Goal: Task Accomplishment & Management: Use online tool/utility

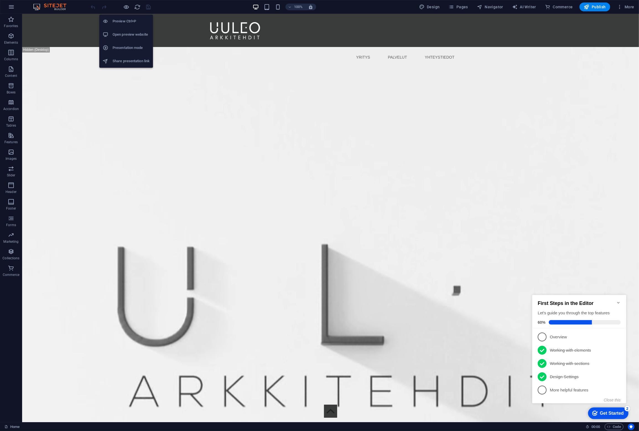
click at [126, 33] on h6 "Open preview website" at bounding box center [131, 34] width 37 height 7
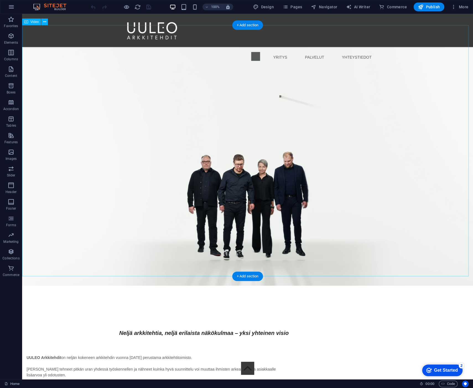
click at [128, 105] on figure at bounding box center [247, 159] width 451 height 254
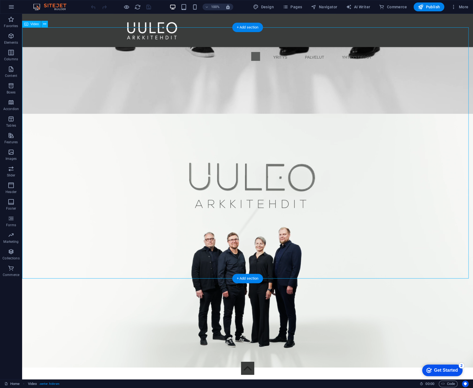
scroll to position [609, 0]
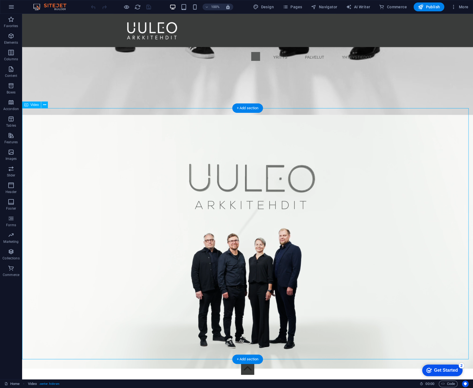
click at [124, 177] on figure at bounding box center [247, 242] width 451 height 254
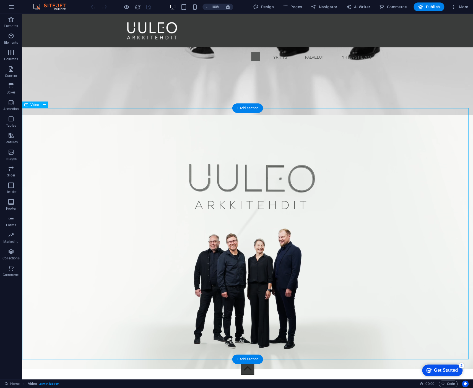
click at [124, 177] on figure at bounding box center [247, 242] width 451 height 254
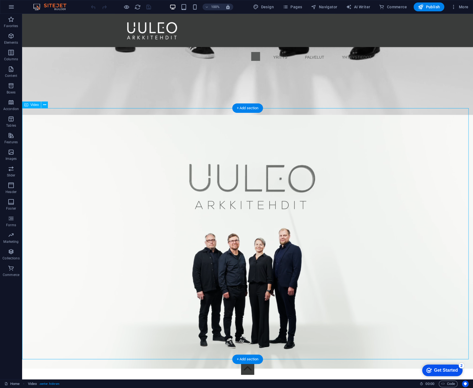
select select "%"
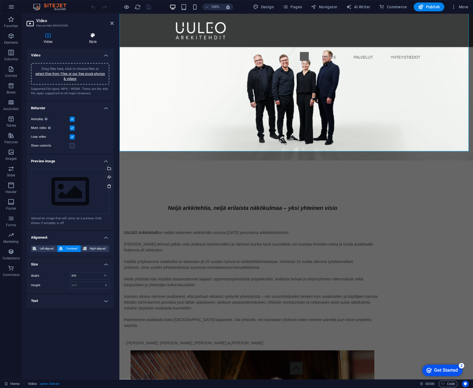
click at [91, 35] on icon at bounding box center [93, 36] width 42 height 6
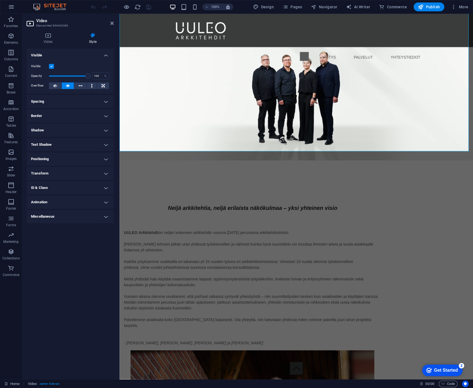
click at [65, 173] on h4 "Transform" at bounding box center [70, 173] width 87 height 13
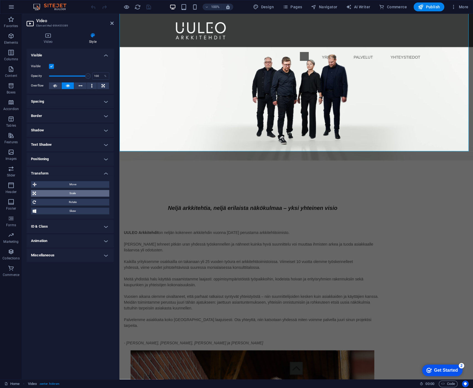
click at [65, 195] on span "Scale" at bounding box center [73, 193] width 70 height 7
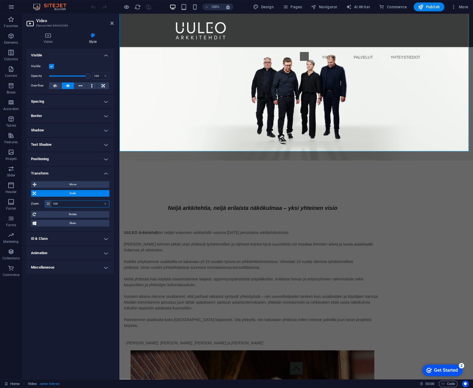
click at [64, 204] on input "100" at bounding box center [80, 204] width 58 height 7
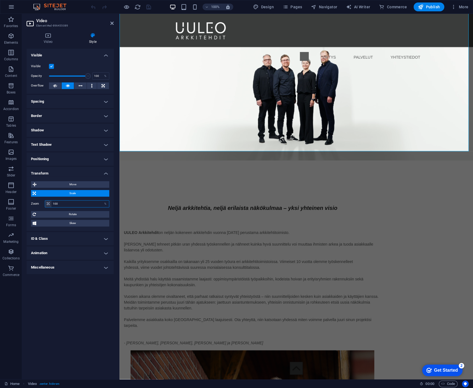
click at [64, 204] on input "100" at bounding box center [80, 204] width 58 height 7
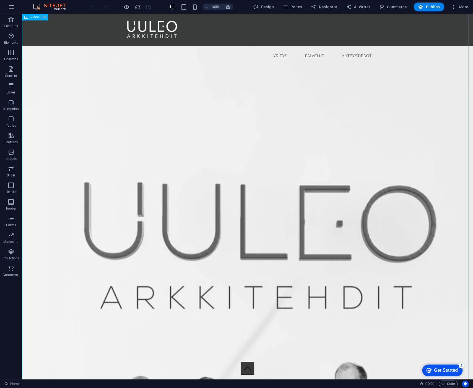
scroll to position [0, 0]
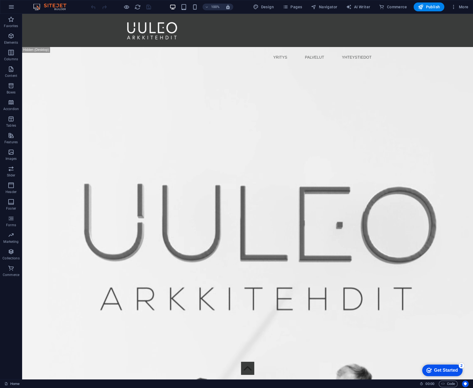
click at [191, 6] on div "100%" at bounding box center [201, 6] width 64 height 9
click at [193, 6] on icon "button" at bounding box center [195, 7] width 6 height 6
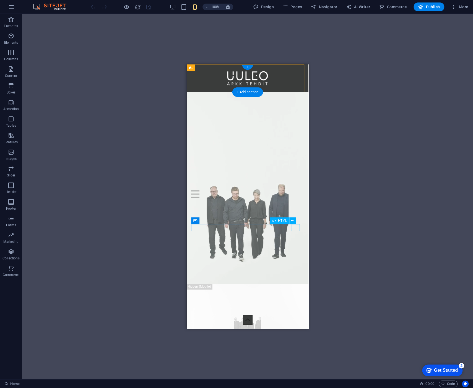
click at [295, 197] on div "Menu" at bounding box center [247, 193] width 113 height 7
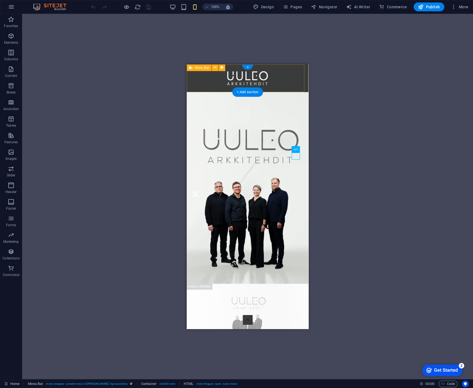
click at [290, 72] on div "YRITYS PALVELUT YHTEYSTIEDOT Menu" at bounding box center [248, 78] width 122 height 28
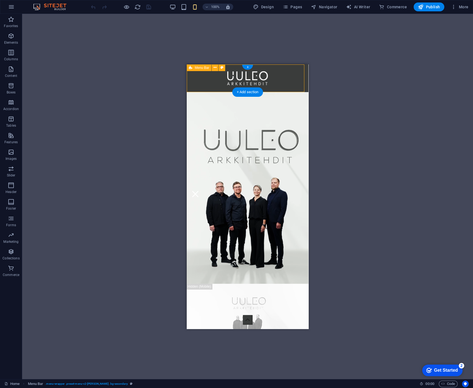
click at [290, 72] on div "YRITYS PALVELUT YHTEYSTIEDOT Menu" at bounding box center [248, 78] width 122 height 28
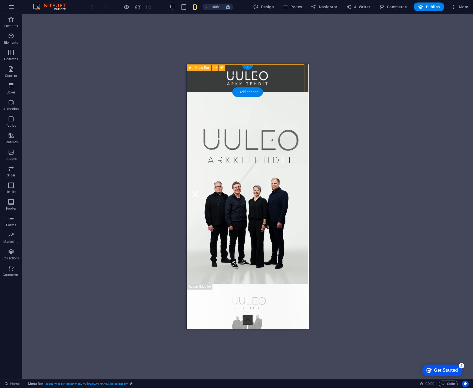
select select "px"
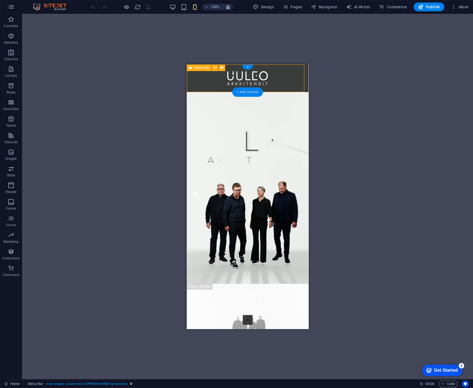
select select "rem"
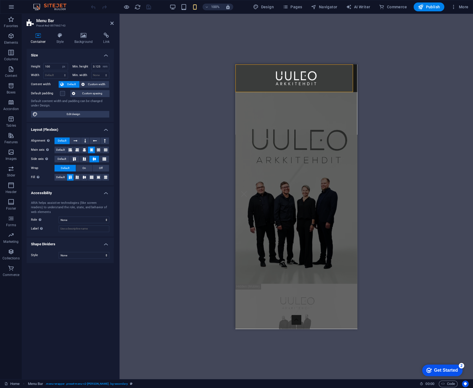
click at [159, 107] on div "Drag here to replace the existing content. Press “Ctrl” if you want to create a…" at bounding box center [297, 197] width 354 height 366
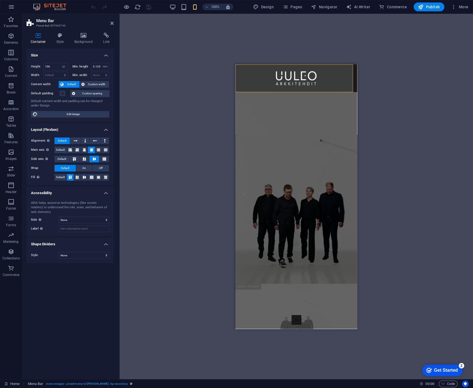
click at [165, 86] on div "Drag here to replace the existing content. Press “Ctrl” if you want to create a…" at bounding box center [297, 197] width 354 height 366
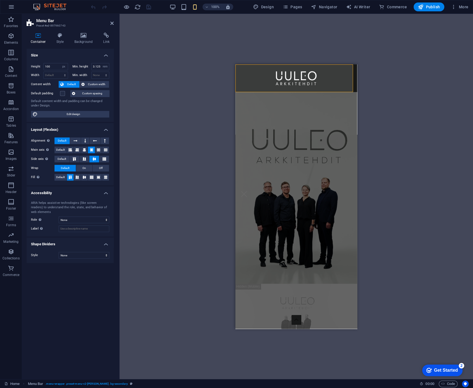
click at [165, 86] on div "Drag here to replace the existing content. Press “Ctrl” if you want to create a…" at bounding box center [297, 197] width 354 height 366
click at [176, 86] on div "Drag here to replace the existing content. Press “Ctrl” if you want to create a…" at bounding box center [297, 197] width 354 height 366
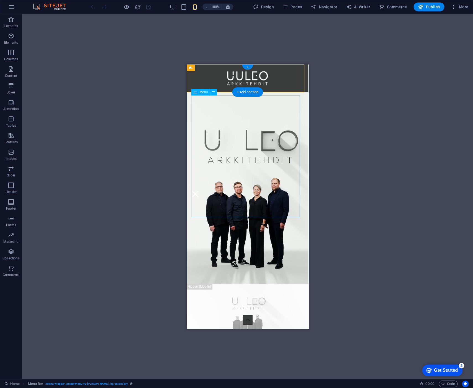
click at [288, 169] on nav "YRITYS PALVELUT YHTEYSTIEDOT" at bounding box center [247, 142] width 113 height 95
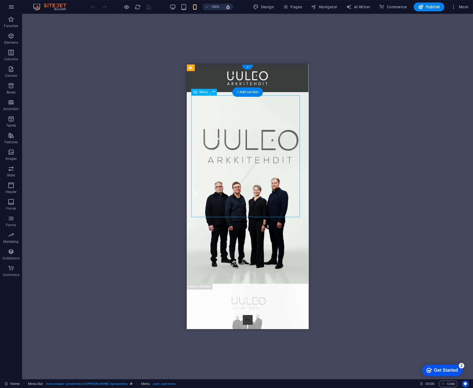
click at [288, 169] on nav "YRITYS PALVELUT YHTEYSTIEDOT" at bounding box center [247, 142] width 113 height 95
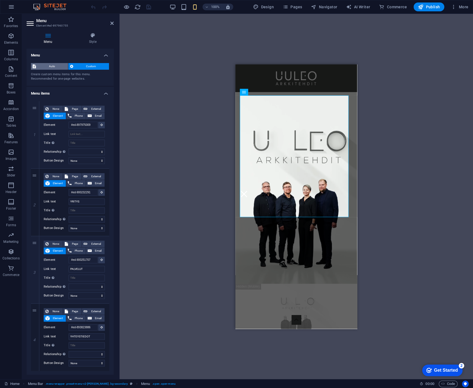
click at [55, 66] on span "Auto" at bounding box center [52, 66] width 29 height 7
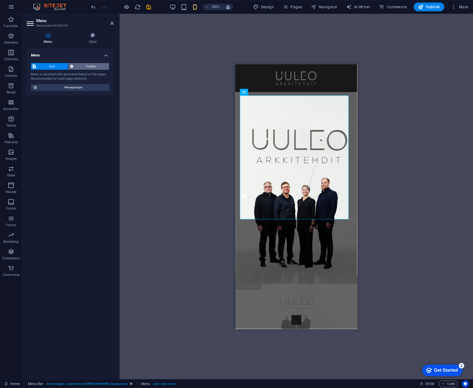
click at [90, 65] on span "Custom" at bounding box center [91, 66] width 33 height 7
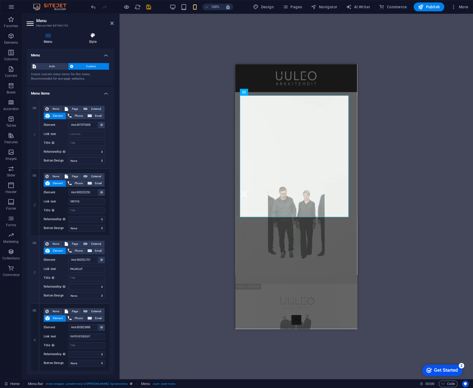
click at [93, 41] on h4 "Style" at bounding box center [93, 39] width 42 height 12
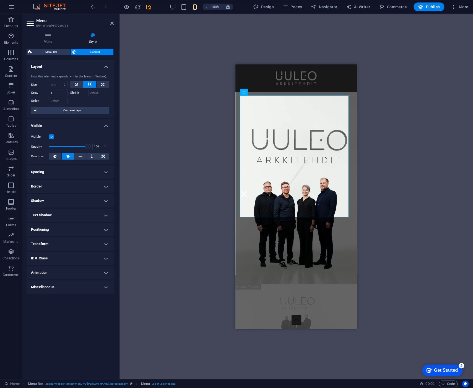
click at [197, 53] on div "Menu Bar Menu Video Menu Bar Logo Video Spacer Text Preset Placeholder Containe…" at bounding box center [297, 197] width 354 height 366
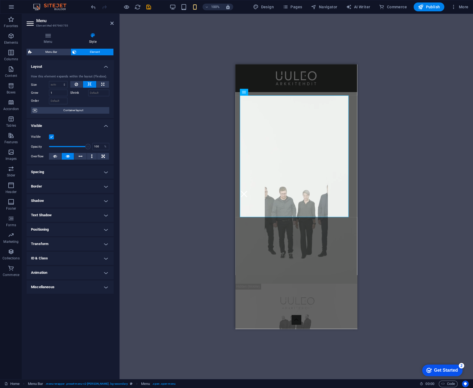
click at [156, 169] on div "Menu Bar Menu Video Menu Bar Logo Video Spacer Text Preset Placeholder Containe…" at bounding box center [297, 197] width 354 height 366
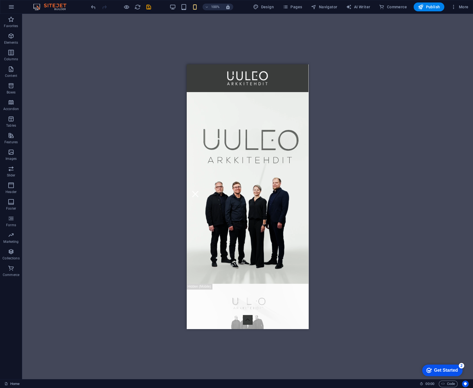
click at [196, 50] on div "Menu Bar Menu Video Menu Bar Logo Video Spacer Text Preset Placeholder Containe…" at bounding box center [247, 197] width 451 height 366
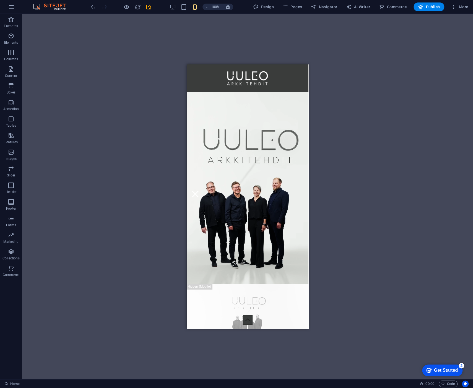
click at [405, 43] on div "Menu Bar Menu Video Logo Video Spacer Text Preset Placeholder Container Contain…" at bounding box center [247, 197] width 451 height 366
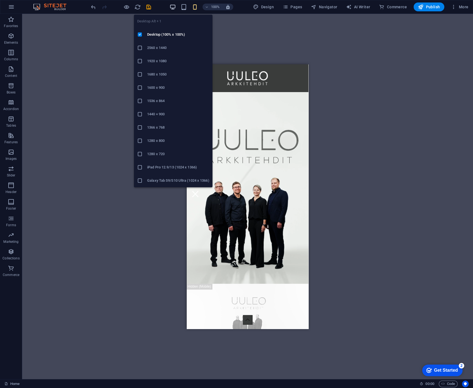
click at [173, 6] on icon "button" at bounding box center [173, 7] width 6 height 6
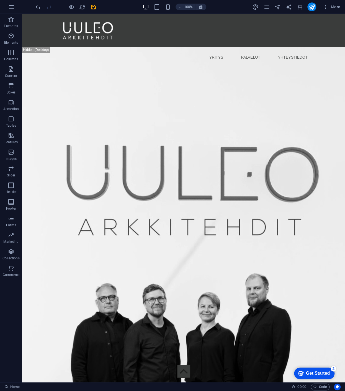
click at [144, 7] on icon "button" at bounding box center [145, 7] width 6 height 6
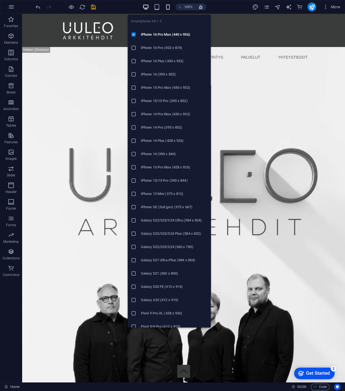
click at [169, 6] on icon "button" at bounding box center [167, 7] width 6 height 6
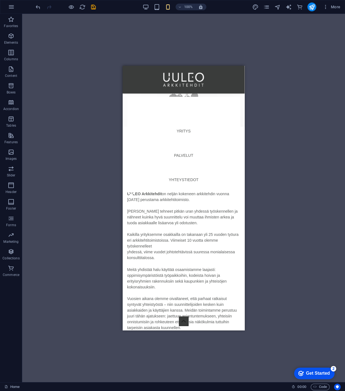
scroll to position [249, 0]
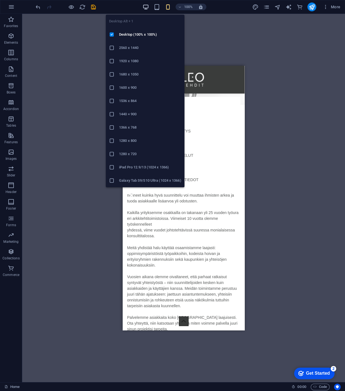
click at [146, 10] on icon "button" at bounding box center [145, 7] width 6 height 6
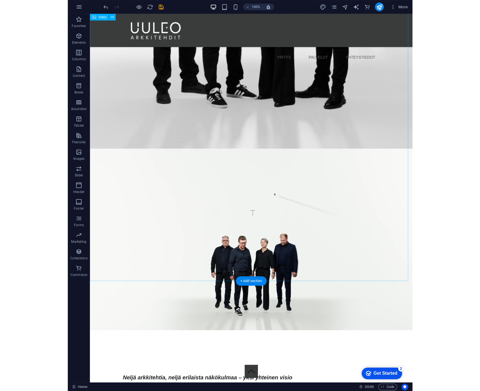
scroll to position [387, 0]
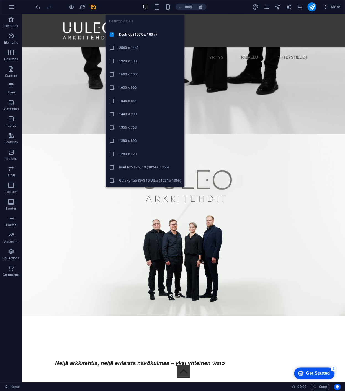
click at [143, 7] on icon "button" at bounding box center [145, 7] width 6 height 6
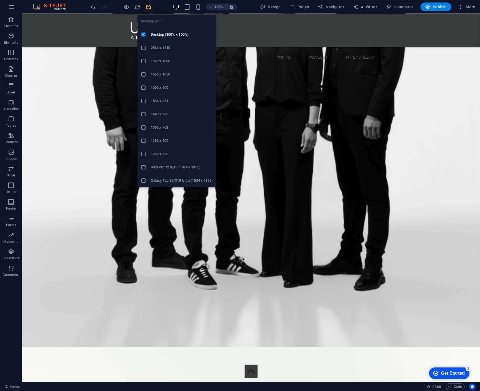
click at [178, 4] on icon "button" at bounding box center [176, 7] width 6 height 6
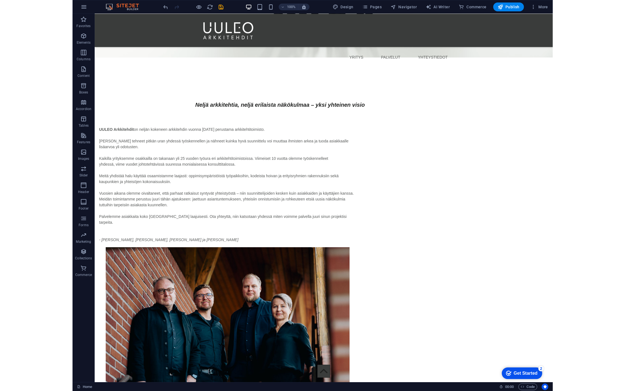
scroll to position [1162, 0]
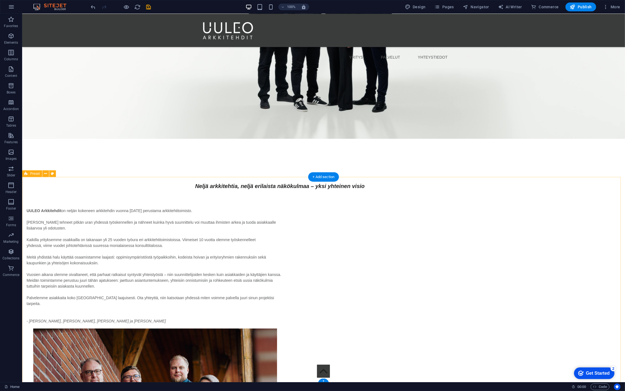
click at [554, 260] on div "UULEO Arkkitehdit on neljän kokeneen arkkitehdin vuonna [DATE] perustama arkkit…" at bounding box center [323, 369] width 603 height 367
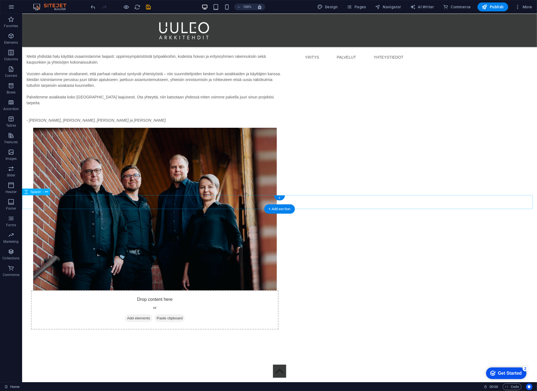
scroll to position [1273, 0]
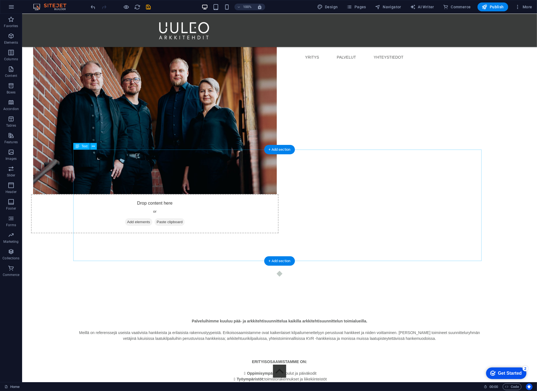
click at [242, 318] on div "Palveluihimme kuuluu pää- ja arkkitehtisuunnittelua kaikilla arkkitehtisuunnitt…" at bounding box center [279, 373] width 412 height 110
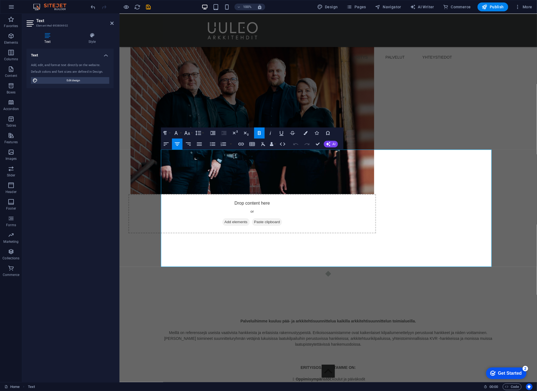
click at [300, 394] on strong "Erityisasuminen:" at bounding box center [290, 396] width 31 height 4
click at [301, 389] on strong "Asuntosuunnittelu:" at bounding box center [296, 391] width 35 height 4
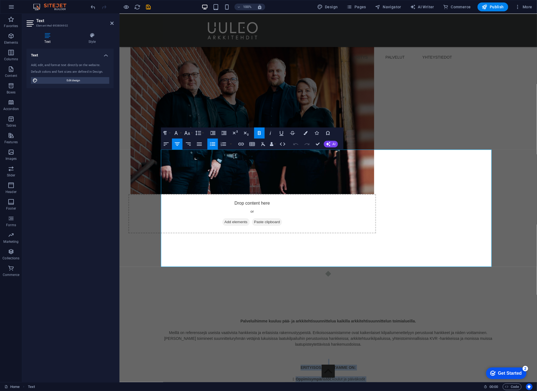
drag, startPoint x: 282, startPoint y: 200, endPoint x: 411, endPoint y: 259, distance: 142.3
click at [411, 318] on div "Palveluihimme kuuluu pää- ja arkkitehtisuunnittelua kaikilla arkkitehtisuunnitt…" at bounding box center [328, 376] width 334 height 116
click at [168, 144] on icon "button" at bounding box center [166, 144] width 7 height 7
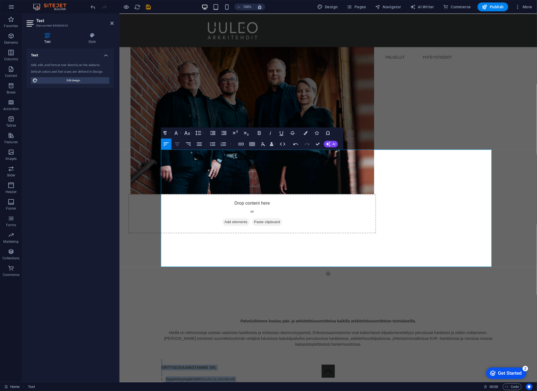
click at [177, 145] on icon "button" at bounding box center [177, 144] width 7 height 7
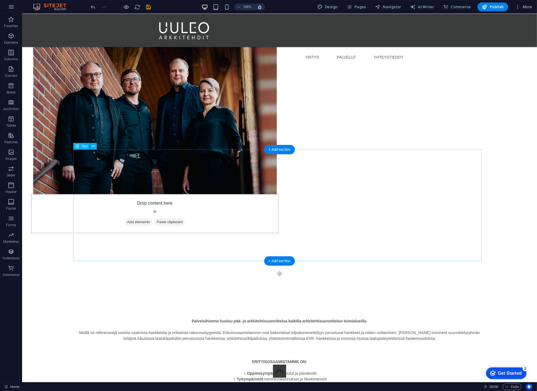
click at [252, 318] on div "Palveluihimme kuuluu pää- ja arkkitehtisuunnittelua kaikilla arkkitehtisuunnitt…" at bounding box center [279, 373] width 412 height 110
click at [175, 318] on div "Palveluihimme kuuluu pää- ja arkkitehtisuunnittelua kaikilla arkkitehtisuunnitt…" at bounding box center [279, 373] width 412 height 110
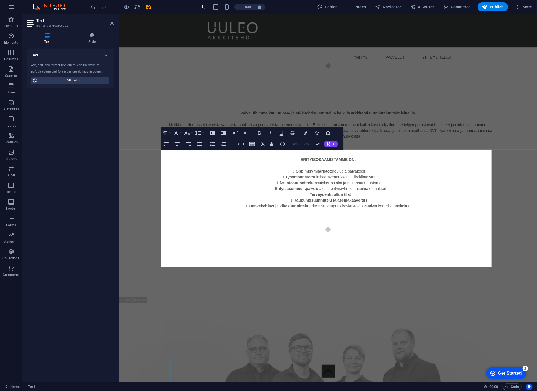
scroll to position [1065, 0]
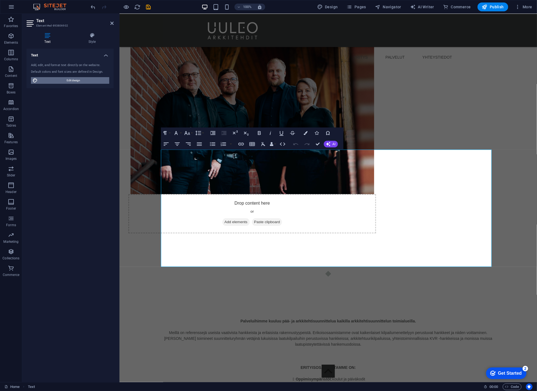
click at [79, 80] on span "Edit design" at bounding box center [73, 80] width 68 height 7
select select "px"
select select "400"
select select "px"
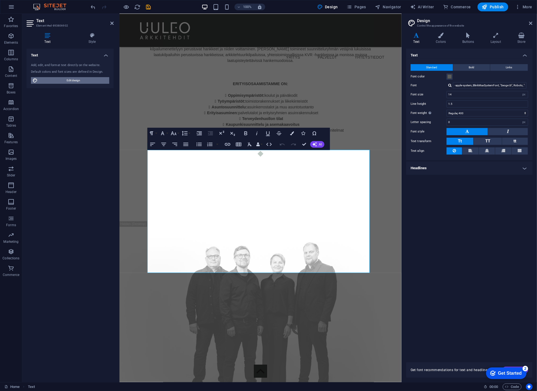
scroll to position [775, 0]
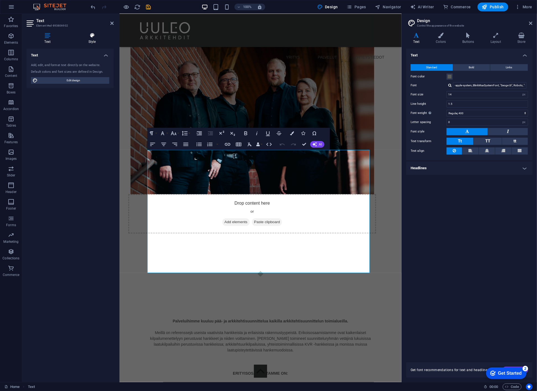
click at [90, 38] on icon at bounding box center [92, 36] width 43 height 6
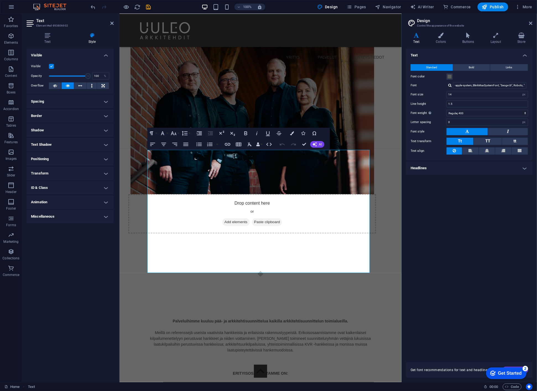
click at [182, 365] on p at bounding box center [260, 368] width 226 height 6
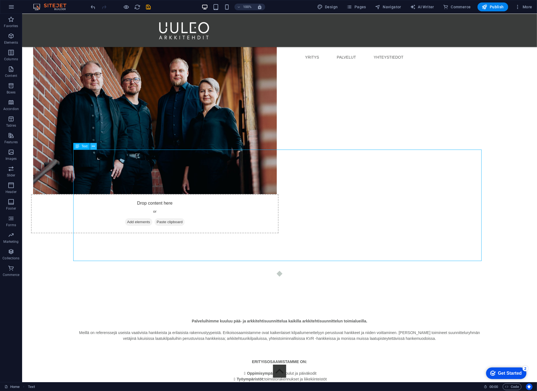
click at [93, 146] on icon at bounding box center [93, 147] width 3 height 6
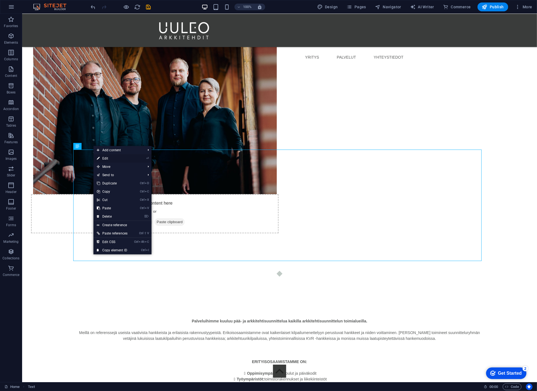
click at [108, 158] on link "⏎ Edit" at bounding box center [112, 158] width 37 height 8
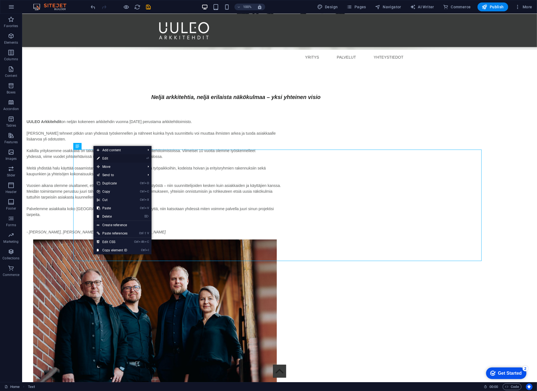
select select "%"
select select "px"
select select "%"
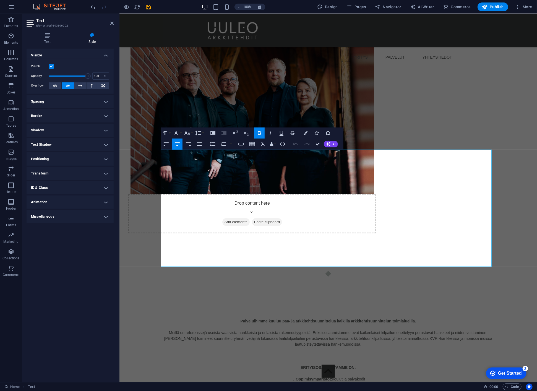
click at [56, 101] on h4 "Spacing" at bounding box center [70, 101] width 87 height 13
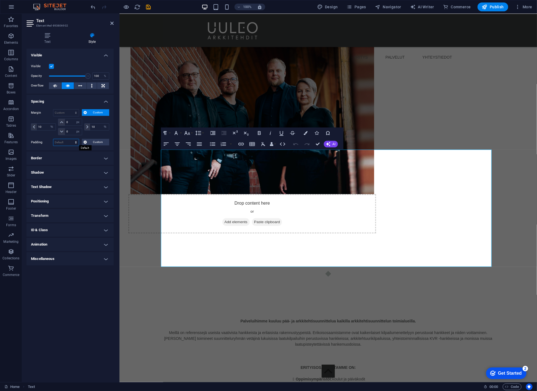
click at [71, 141] on select "Default px rem % vh vw Custom" at bounding box center [65, 142] width 25 height 7
click at [67, 141] on select "Default px rem % vh vw Custom" at bounding box center [65, 142] width 25 height 7
click at [42, 127] on input "10" at bounding box center [46, 127] width 19 height 7
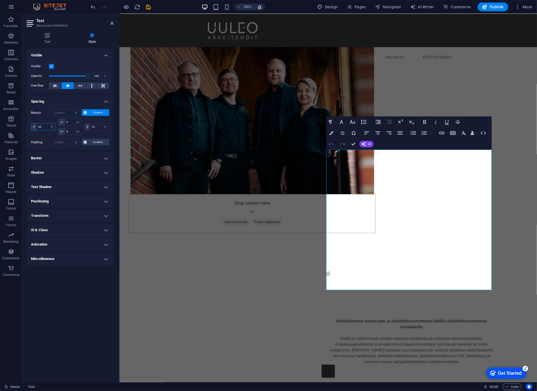
click at [41, 126] on input "50" at bounding box center [46, 127] width 19 height 7
type input "20"
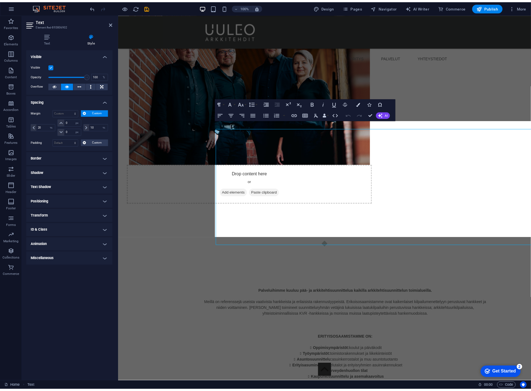
scroll to position [1081, 0]
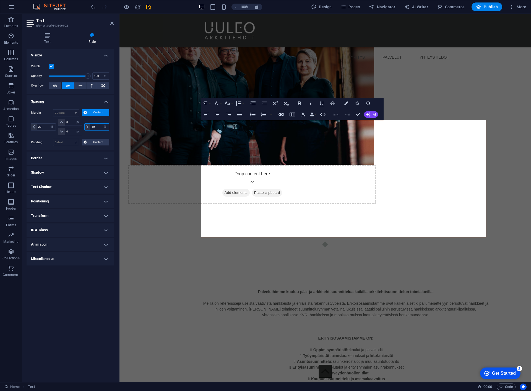
click at [95, 125] on input "10" at bounding box center [99, 127] width 19 height 7
type input "20"
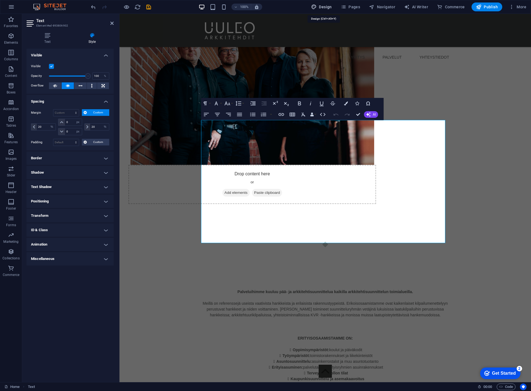
click at [325, 7] on span "Design" at bounding box center [321, 7] width 21 height 6
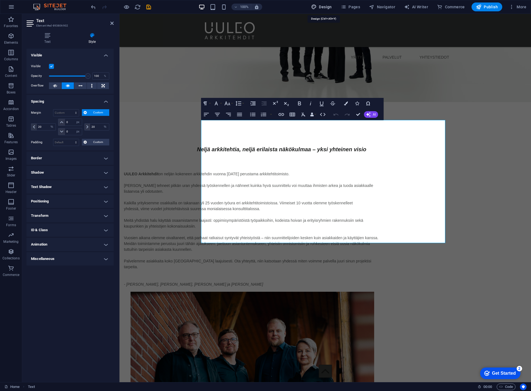
select select "px"
select select "400"
select select "px"
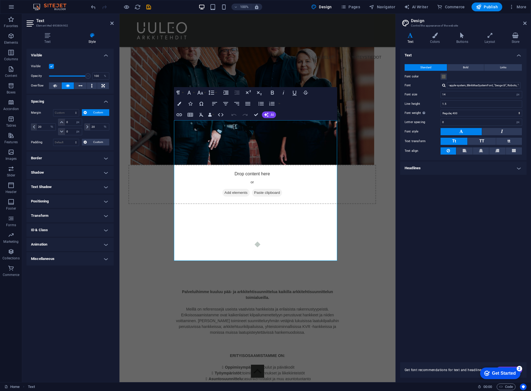
click at [232, 383] on strong "Erityisasuminen:" at bounding box center [219, 385] width 31 height 4
click at [272, 336] on p at bounding box center [258, 342] width 166 height 12
click at [277, 301] on p at bounding box center [258, 304] width 166 height 6
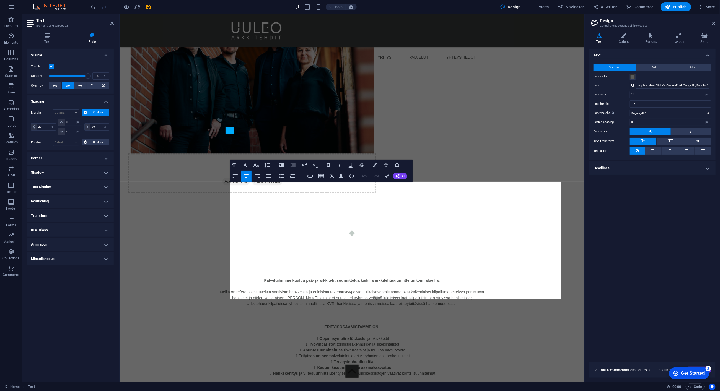
scroll to position [1181, 0]
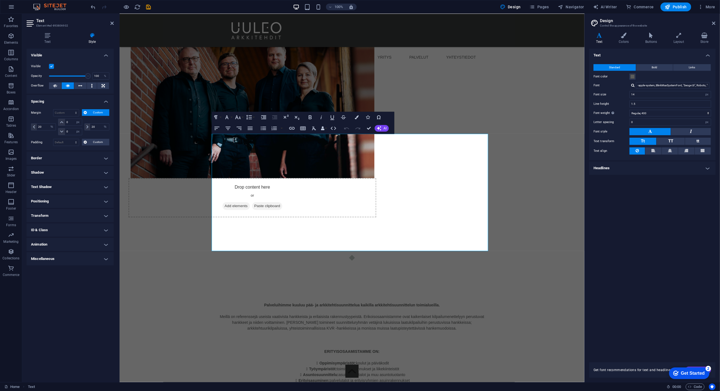
click at [149, 5] on icon "save" at bounding box center [149, 7] width 6 height 6
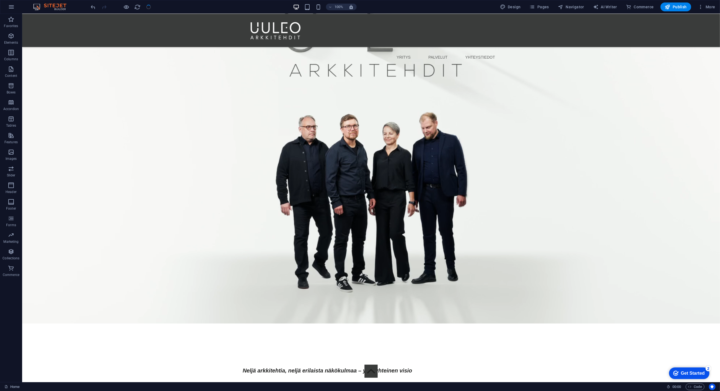
scroll to position [1679, 0]
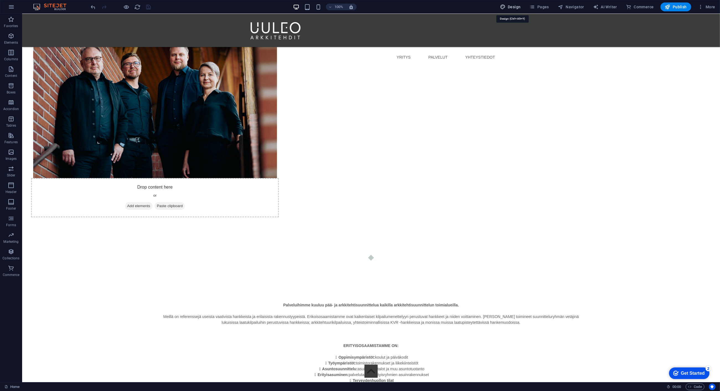
click at [513, 6] on span "Design" at bounding box center [510, 7] width 21 height 6
select select "px"
select select "400"
select select "px"
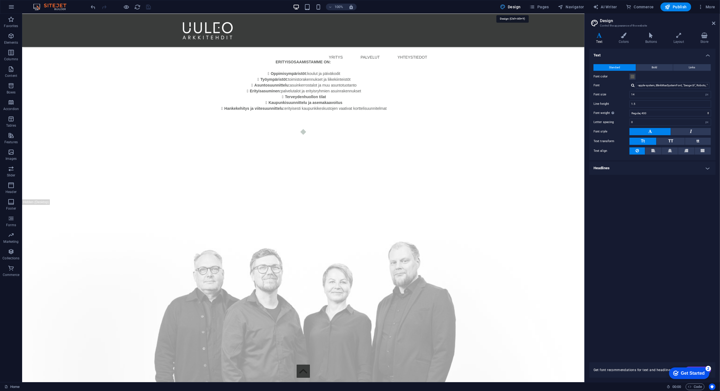
scroll to position [1389, 0]
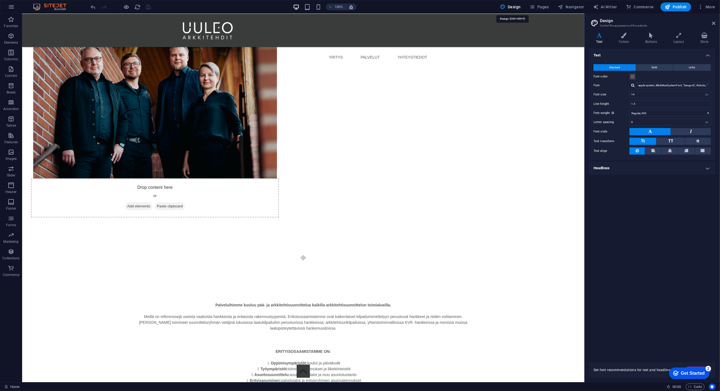
click at [513, 6] on span "Design" at bounding box center [510, 7] width 21 height 6
click at [598, 168] on h4 "Headlines" at bounding box center [652, 168] width 126 height 13
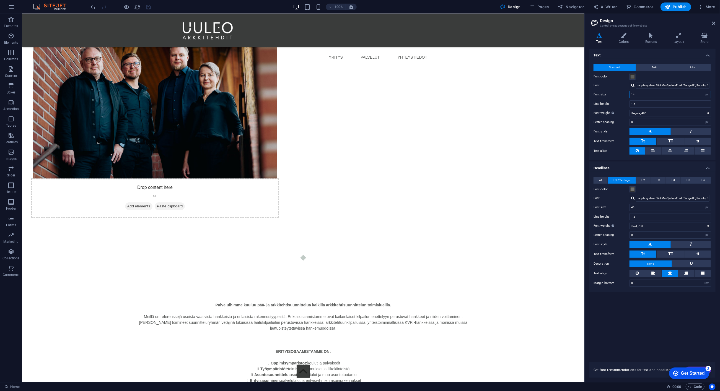
click at [598, 94] on input "14" at bounding box center [670, 94] width 81 height 7
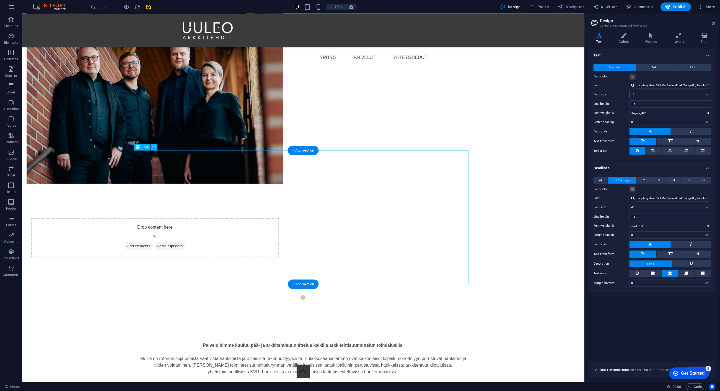
type input "16"
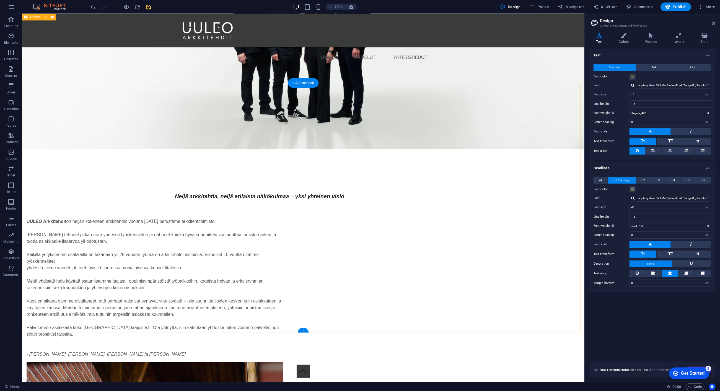
scroll to position [1056, 0]
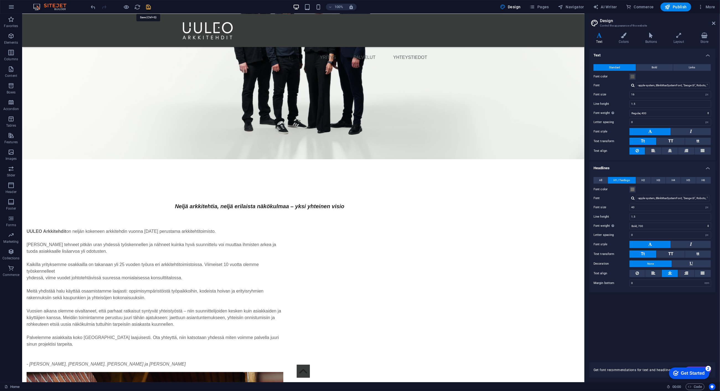
click at [149, 8] on icon "save" at bounding box center [149, 7] width 6 height 6
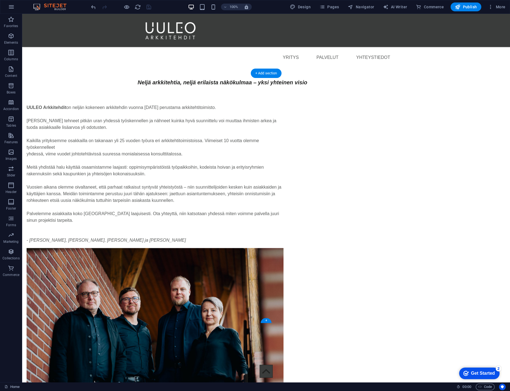
scroll to position [910, 0]
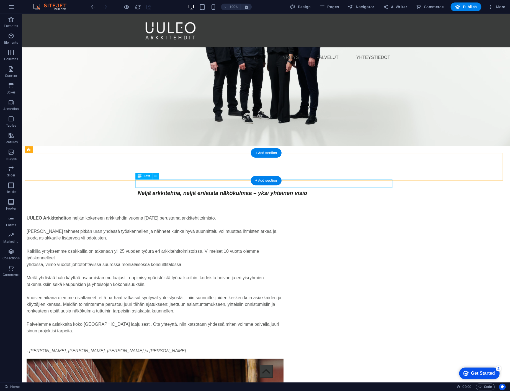
click at [212, 189] on div "Neljä arkkitehtia, neljä erilaista näkökulmaa – yksi yhteinen visio‌" at bounding box center [266, 193] width 257 height 8
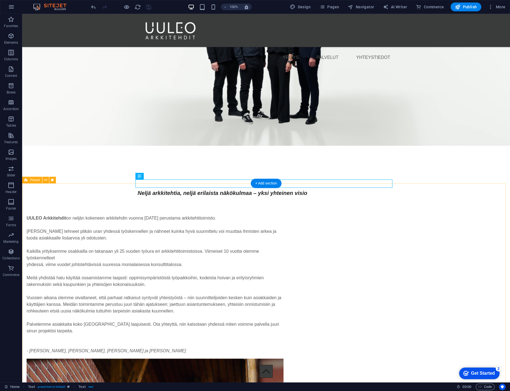
scroll to position [757, 0]
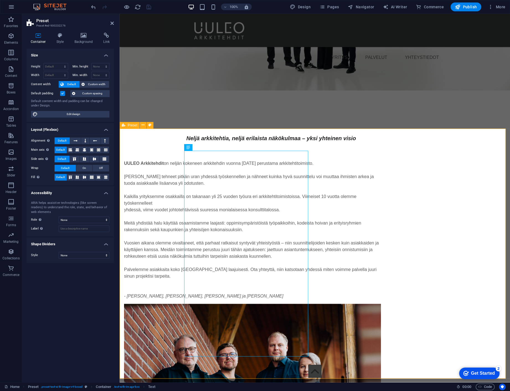
click at [248, 138] on div "UULEO Arkkitehdit on neljän kokeneen arkkitehdin vuonna [DATE] perustama arkkit…" at bounding box center [315, 354] width 390 height 433
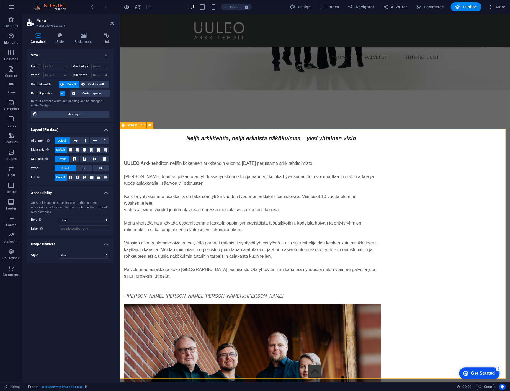
scroll to position [910, 0]
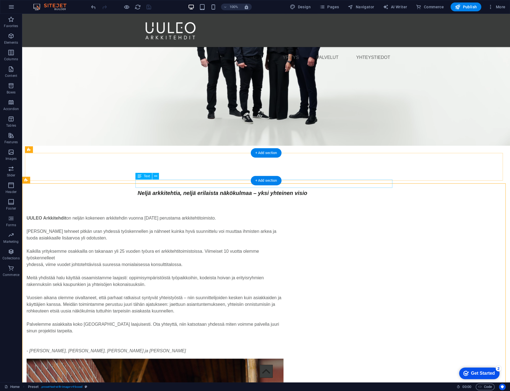
click at [224, 189] on div "Neljä arkkitehtia, neljä erilaista näkökulmaa – yksi yhteinen visio‌" at bounding box center [266, 193] width 257 height 8
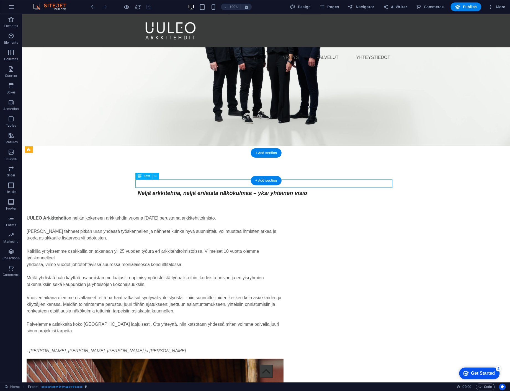
click at [224, 189] on div "Neljä arkkitehtia, neljä erilaista näkökulmaa – yksi yhteinen visio‌" at bounding box center [266, 193] width 257 height 8
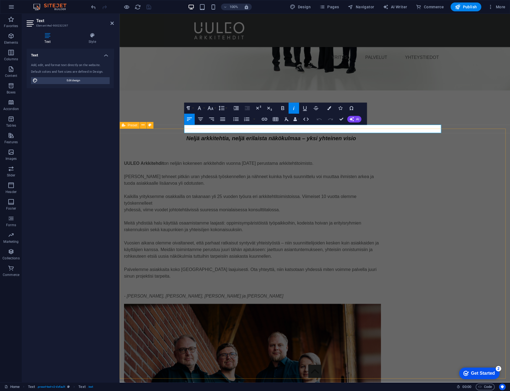
click at [229, 138] on div "UULEO Arkkitehdit on neljän kokeneen arkkitehdin vuonna [DATE] perustama arkkit…" at bounding box center [315, 354] width 390 height 433
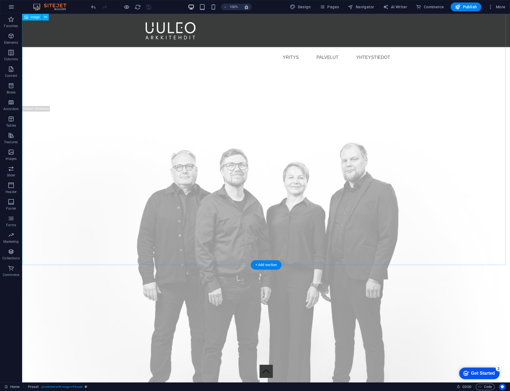
scroll to position [1783, 0]
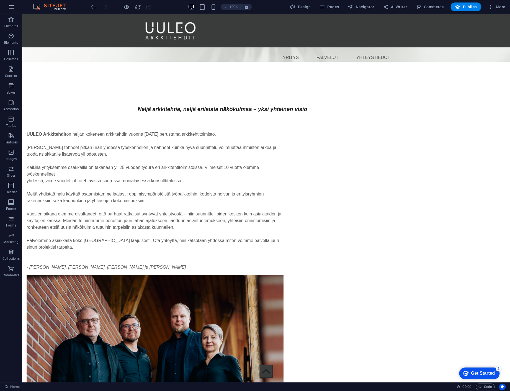
scroll to position [986, 0]
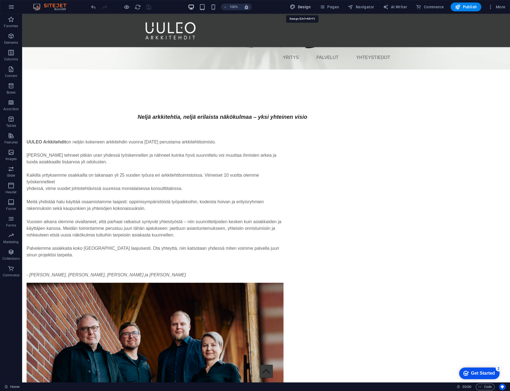
click at [304, 6] on span "Design" at bounding box center [300, 7] width 21 height 6
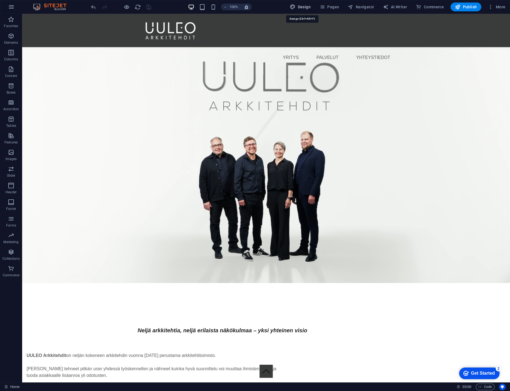
select select "px"
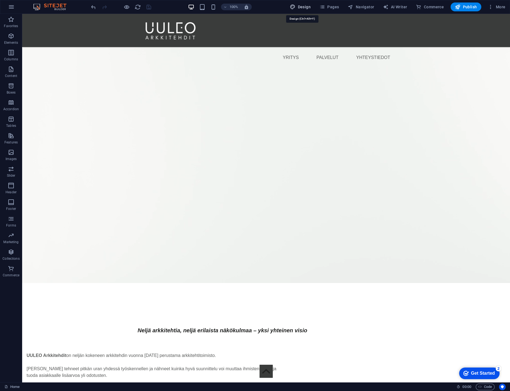
select select "400"
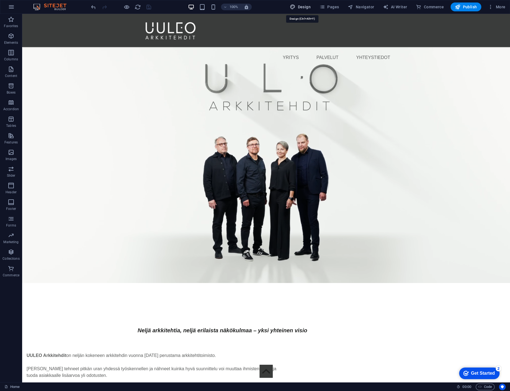
select select "px"
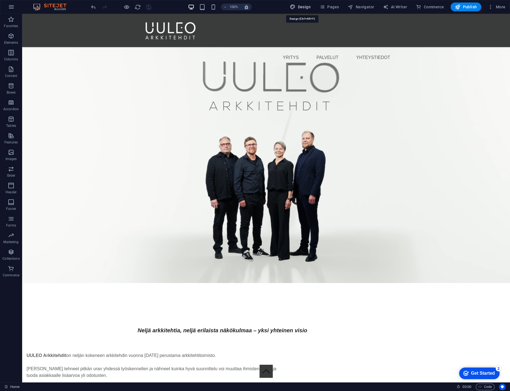
select select "px"
select select "700"
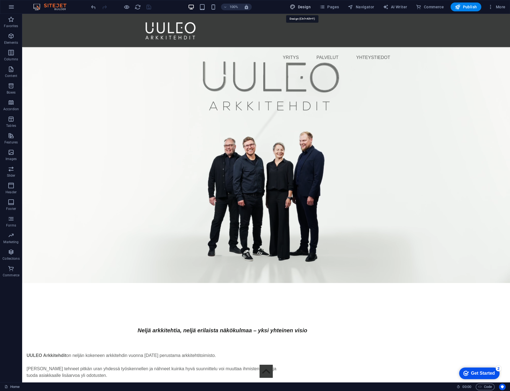
select select "px"
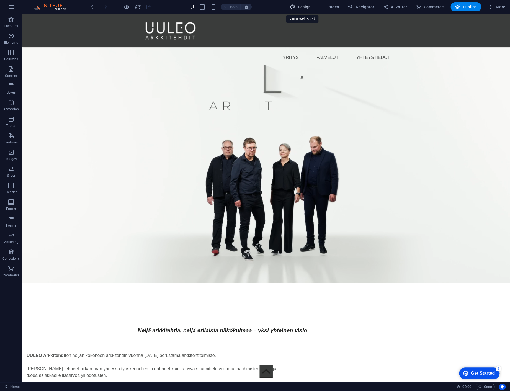
select select "rem"
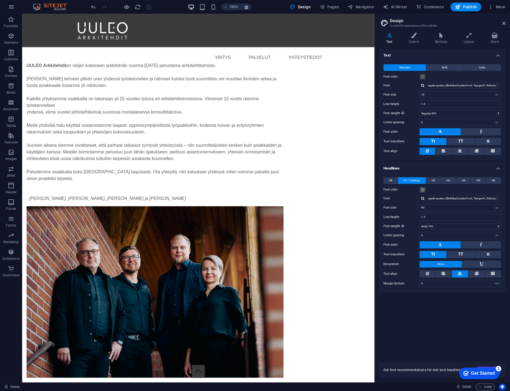
click at [337, 1] on div "100% Design Pages Navigator AI Writer Commerce Publish More" at bounding box center [254, 6] width 509 height 13
click at [327, 10] on button "Pages" at bounding box center [329, 6] width 24 height 9
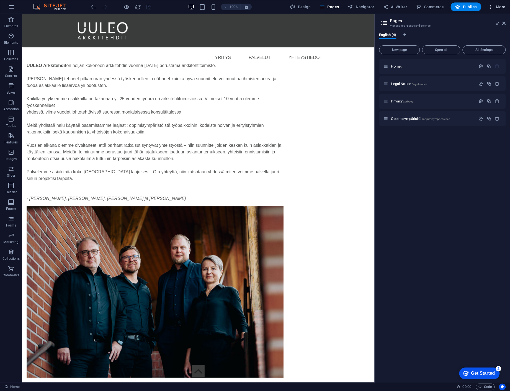
click at [499, 7] on span "More" at bounding box center [496, 7] width 17 height 6
click at [477, 37] on h6 "SEO Settings" at bounding box center [484, 34] width 33 height 7
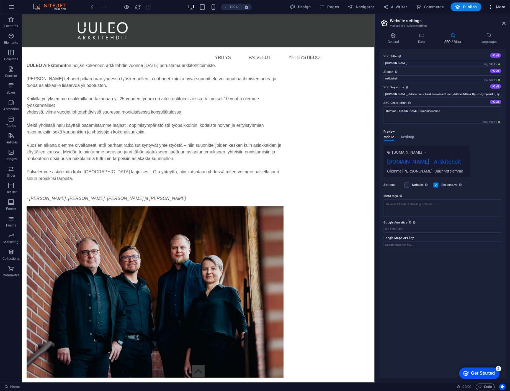
click at [496, 9] on span "More" at bounding box center [496, 7] width 17 height 6
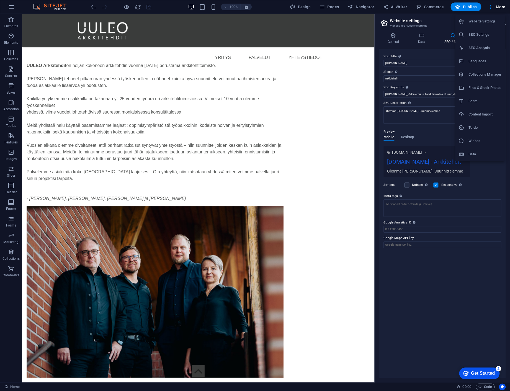
click at [483, 48] on h6 "SEO Analysis" at bounding box center [484, 48] width 33 height 7
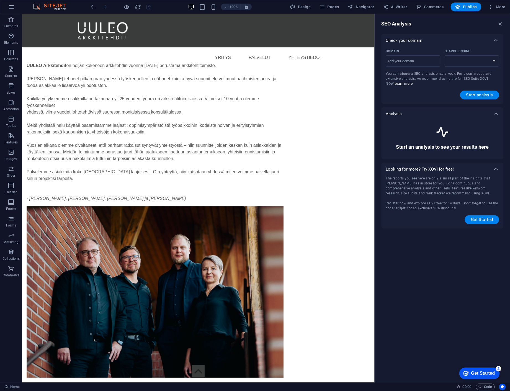
select select "[DOMAIN_NAME]"
click at [486, 3] on button "More" at bounding box center [496, 6] width 22 height 9
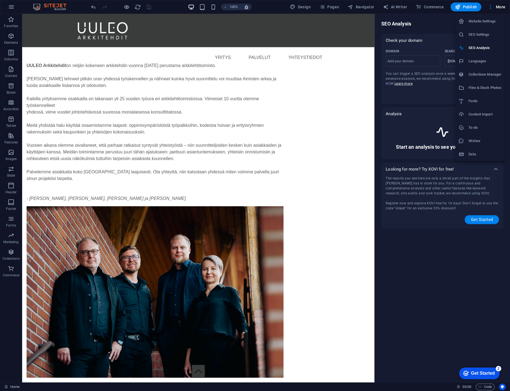
click at [473, 36] on h6 "SEO Settings" at bounding box center [484, 34] width 33 height 7
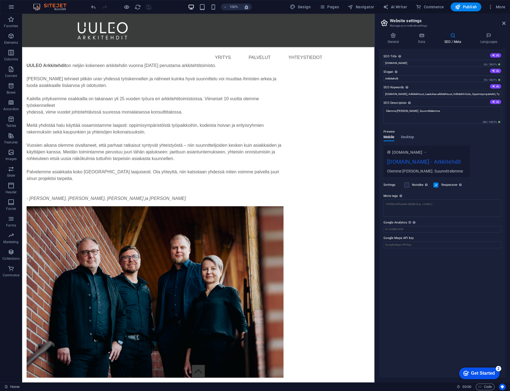
click at [486, 150] on div "[DOMAIN_NAME] [DOMAIN_NAME] - Arkkitehdit Olemme Uuleo Arkkitehdit. Suunnittele…" at bounding box center [442, 162] width 118 height 32
click at [465, 268] on div "SEO Title The title of your website - make it something that stands out in sear…" at bounding box center [442, 213] width 126 height 329
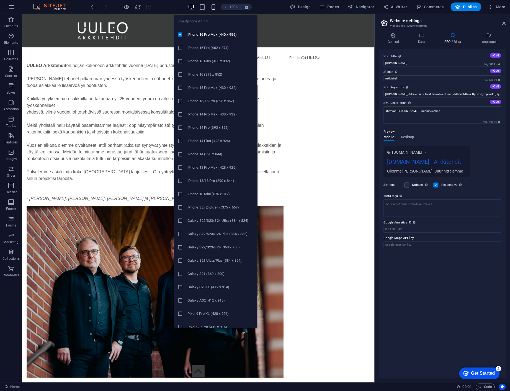
click at [214, 6] on icon "button" at bounding box center [213, 7] width 6 height 6
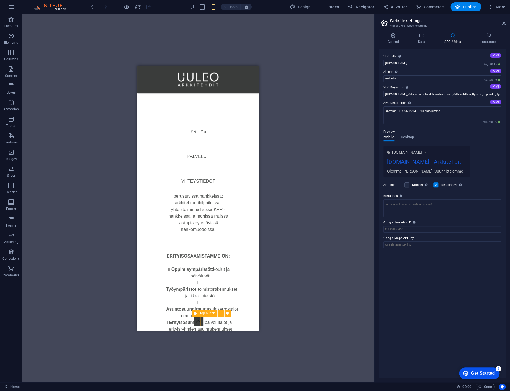
click at [198, 323] on figure at bounding box center [197, 320] width 9 height 9
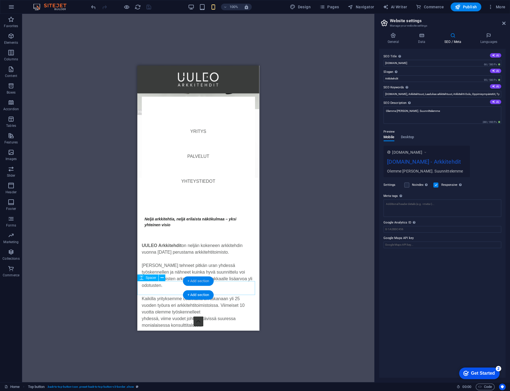
scroll to position [0, 0]
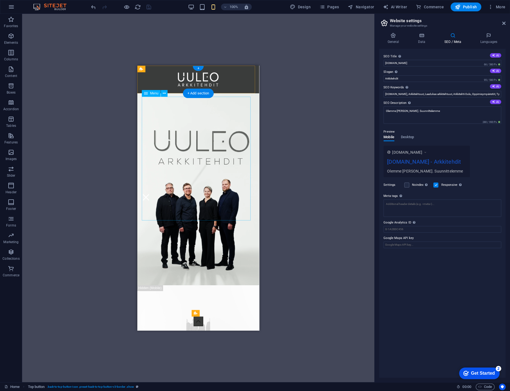
click at [218, 105] on nav "YRITYS PALVELUT YHTEYSTIEDOT" at bounding box center [198, 145] width 113 height 97
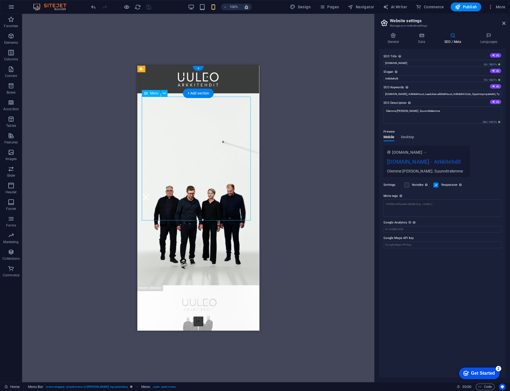
click at [218, 105] on nav "YRITYS PALVELUT YHTEYSTIEDOT" at bounding box center [198, 145] width 113 height 97
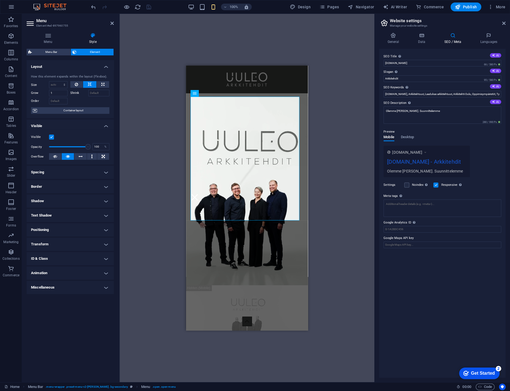
click at [253, 41] on div "Menu Bar Menu Video Menu Bar Logo Video Spacer Text Preset Placeholder Containe…" at bounding box center [247, 198] width 255 height 368
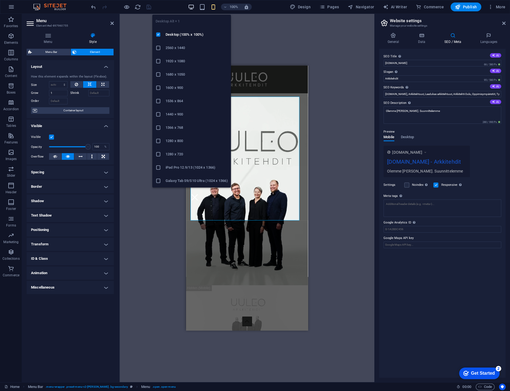
click at [189, 7] on icon "button" at bounding box center [191, 7] width 6 height 6
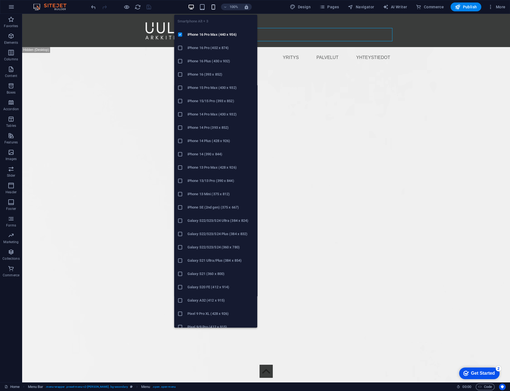
click at [213, 6] on icon "button" at bounding box center [213, 7] width 6 height 6
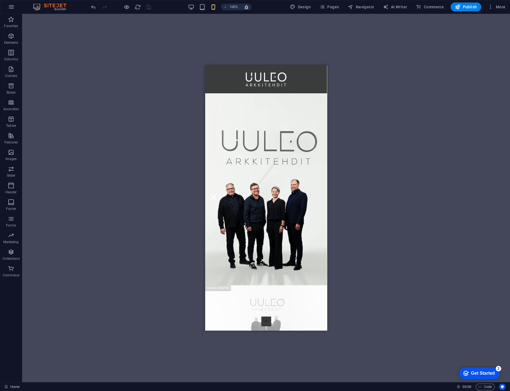
click at [389, 269] on div "Menu Bar Menu Video Logo Video Spacer Text Preset Placeholder Container Contain…" at bounding box center [266, 198] width 488 height 368
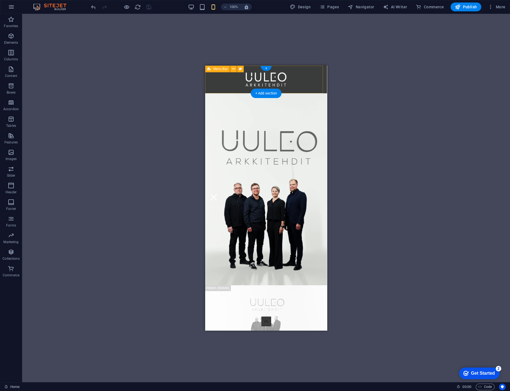
click at [292, 70] on div "YRITYS PALVELUT YHTEYSTIEDOT Menu" at bounding box center [266, 80] width 122 height 28
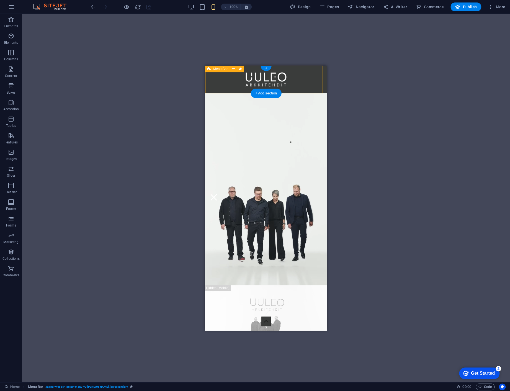
click at [292, 70] on div "YRITYS PALVELUT YHTEYSTIEDOT Menu" at bounding box center [266, 80] width 122 height 28
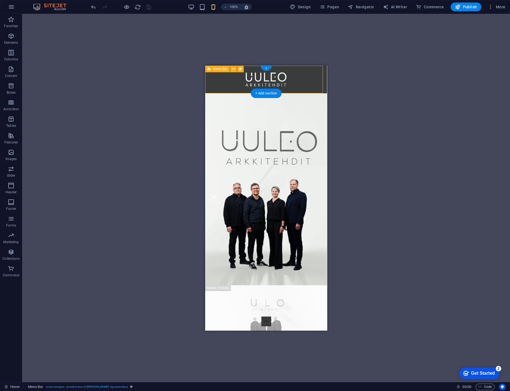
select select "px"
select select "rem"
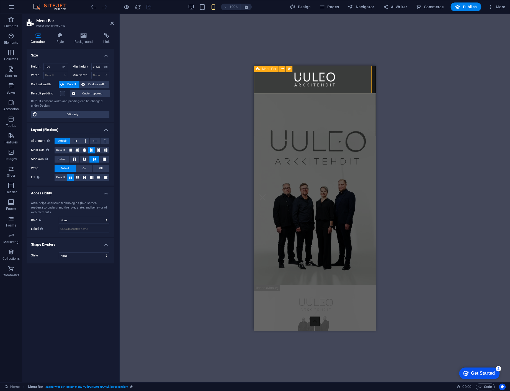
click at [292, 70] on button at bounding box center [289, 69] width 7 height 7
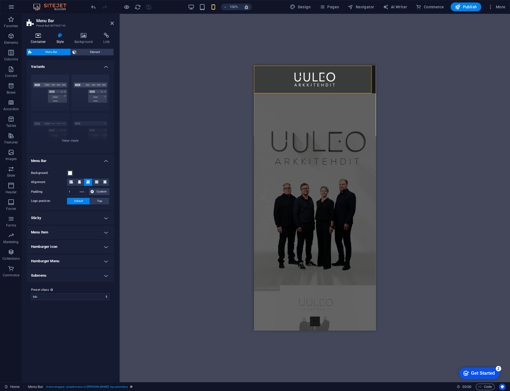
click at [38, 37] on icon at bounding box center [39, 36] width 24 height 6
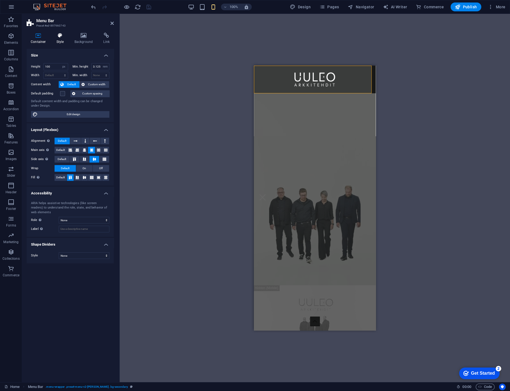
click at [61, 34] on icon at bounding box center [60, 36] width 16 height 6
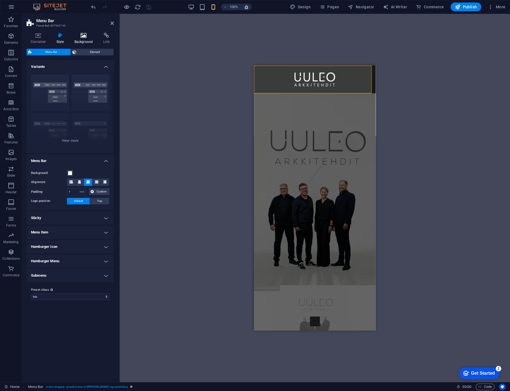
click at [92, 38] on h4 "Background" at bounding box center [84, 39] width 29 height 12
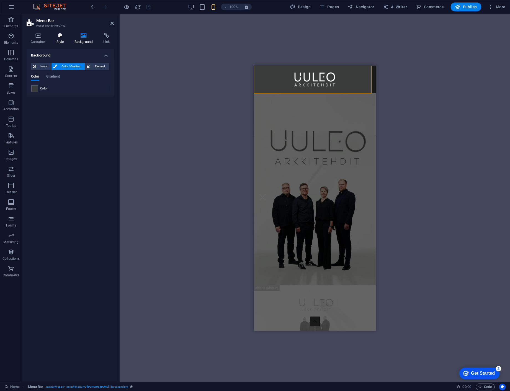
click at [59, 37] on icon at bounding box center [60, 36] width 16 height 6
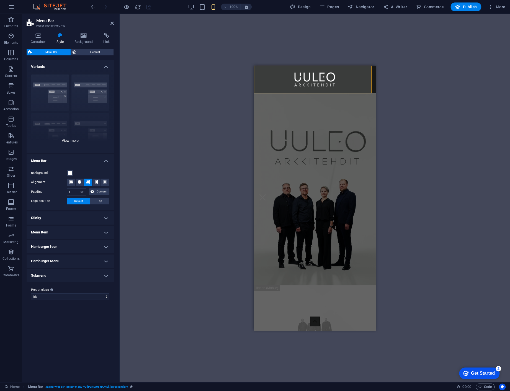
click at [71, 141] on div "Border Centered Default Fixed Loki Trigger Wide XXL" at bounding box center [70, 111] width 87 height 83
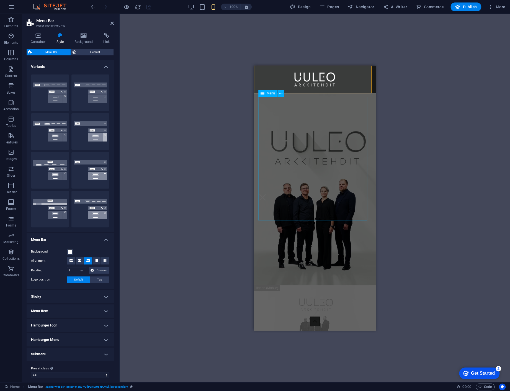
click at [422, 102] on div "Drag here to replace the existing content. Press “Ctrl” if you want to create a…" at bounding box center [315, 198] width 390 height 368
drag, startPoint x: 224, startPoint y: 109, endPoint x: 11, endPoint y: 32, distance: 226.1
click at [224, 109] on div "Drag here to replace the existing content. Press “Ctrl” if you want to create a…" at bounding box center [315, 198] width 390 height 368
click at [185, 98] on div "Drag here to replace the existing content. Press “Ctrl” if you want to create a…" at bounding box center [315, 198] width 390 height 368
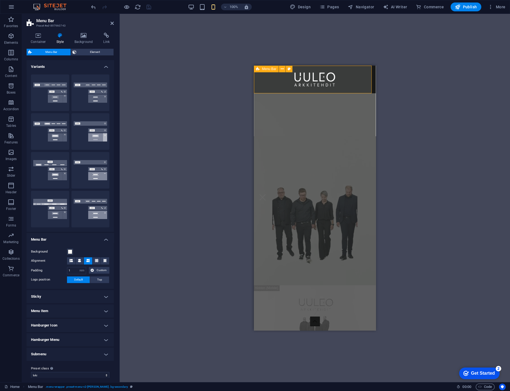
click at [319, 75] on div "YRITYS PALVELUT YHTEYSTIEDOT Menu" at bounding box center [315, 80] width 122 height 28
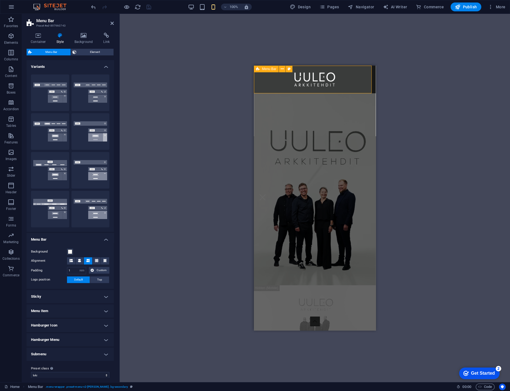
click at [319, 75] on div "YRITYS PALVELUT YHTEYSTIEDOT Menu" at bounding box center [315, 80] width 122 height 28
click at [476, 85] on div "Drag here to replace the existing content. Press “Ctrl” if you want to create a…" at bounding box center [315, 198] width 390 height 368
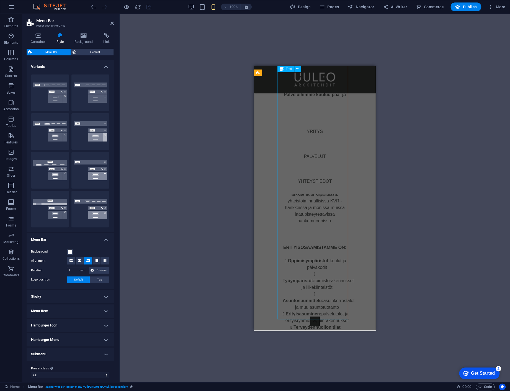
scroll to position [775, 0]
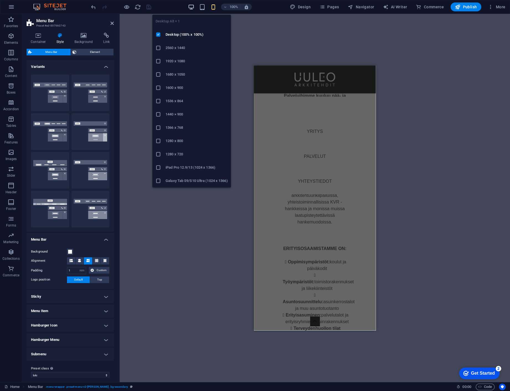
click at [190, 9] on icon "button" at bounding box center [191, 7] width 6 height 6
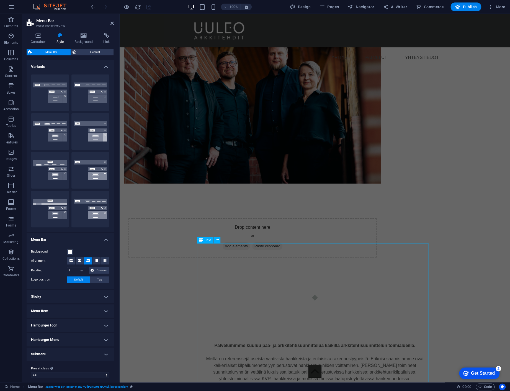
scroll to position [1052, 0]
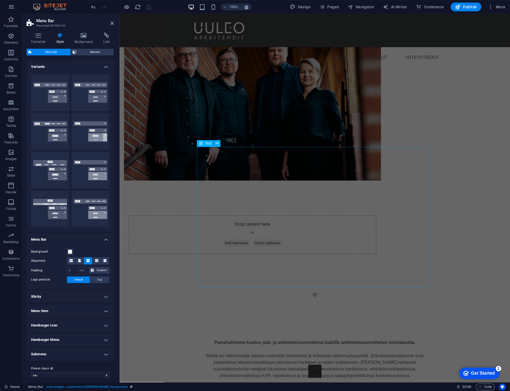
select select "%"
select select "px"
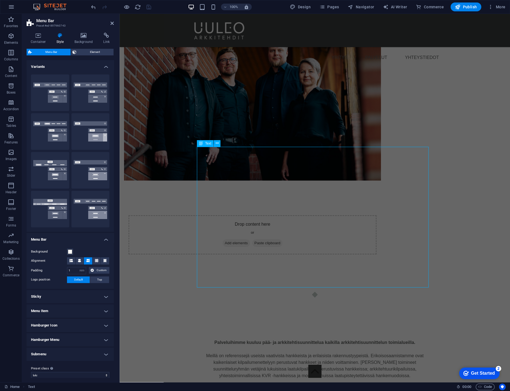
select select "%"
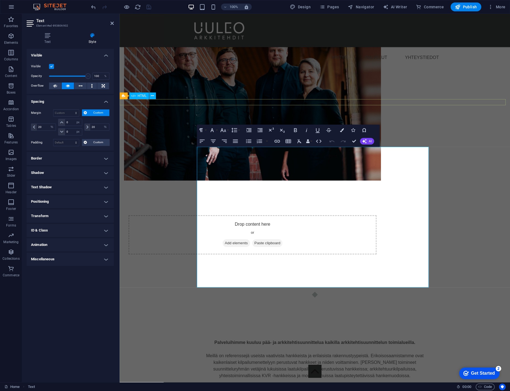
click at [417, 292] on div at bounding box center [315, 295] width 390 height 6
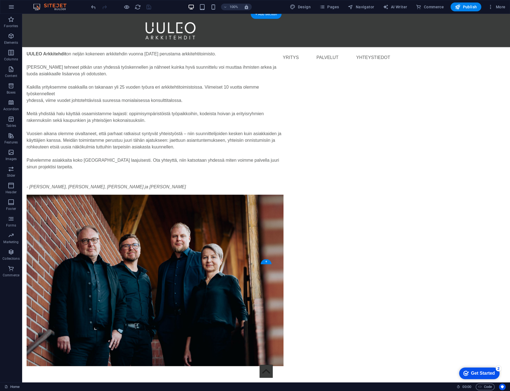
scroll to position [1079, 0]
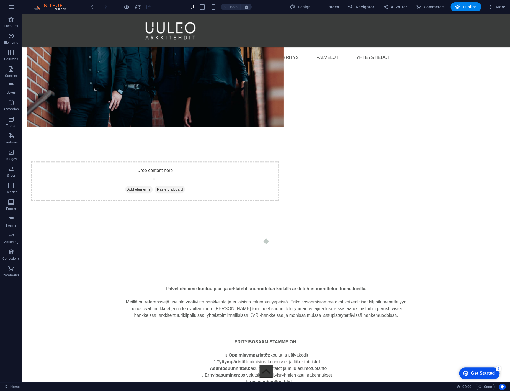
scroll to position [1202, 0]
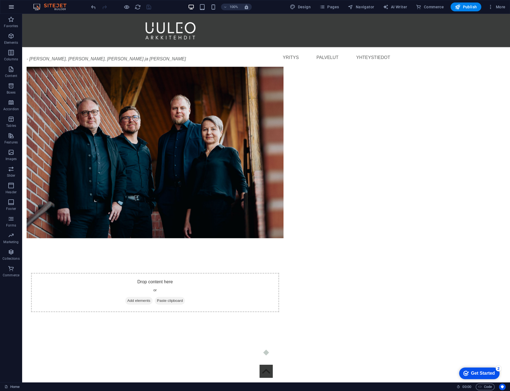
click at [12, 8] on icon "button" at bounding box center [11, 7] width 7 height 7
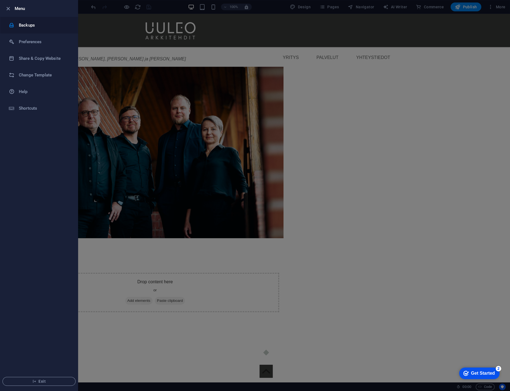
click at [32, 27] on h6 "Backups" at bounding box center [44, 25] width 51 height 7
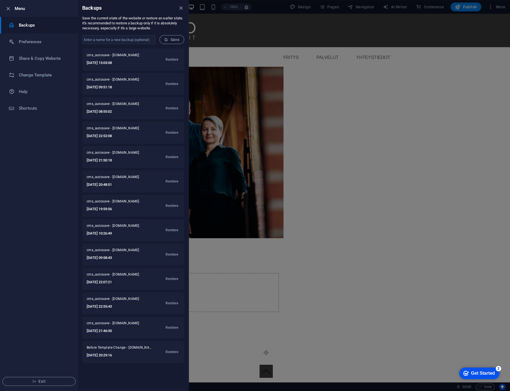
click at [429, 70] on div at bounding box center [255, 195] width 510 height 391
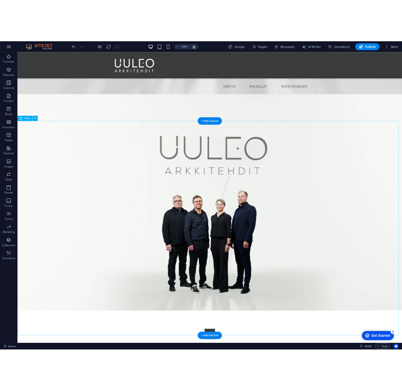
scroll to position [719, 0]
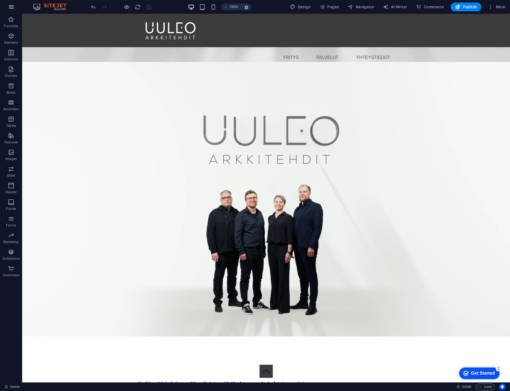
click at [12, 8] on icon "button" at bounding box center [11, 7] width 7 height 7
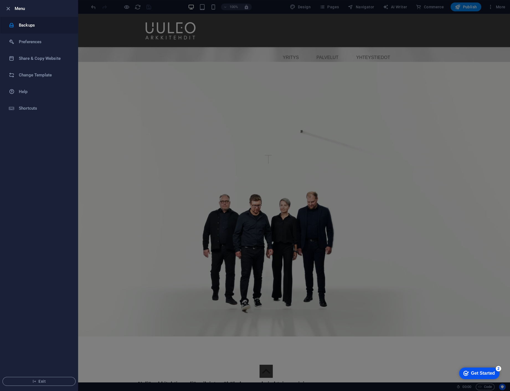
click at [30, 23] on h6 "Backups" at bounding box center [44, 25] width 51 height 7
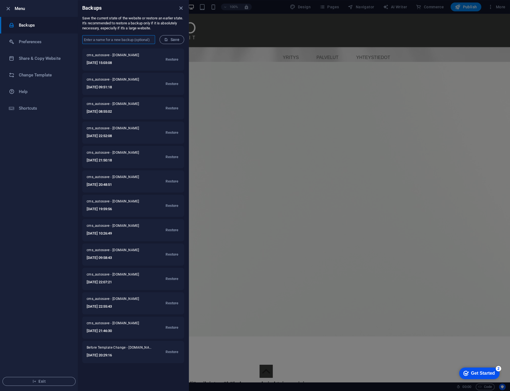
click at [138, 41] on input "text" at bounding box center [118, 39] width 73 height 9
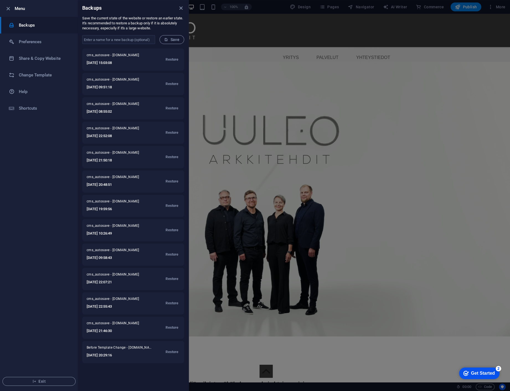
drag, startPoint x: 299, startPoint y: 96, endPoint x: 295, endPoint y: 94, distance: 4.5
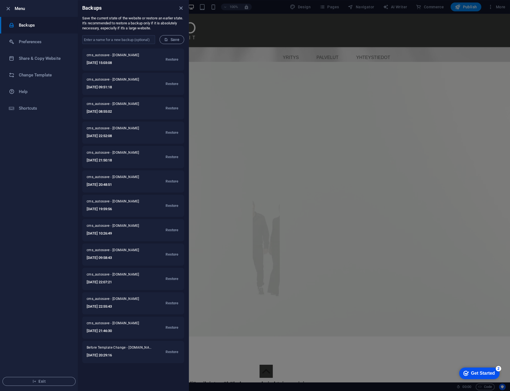
click at [299, 96] on div at bounding box center [255, 195] width 510 height 391
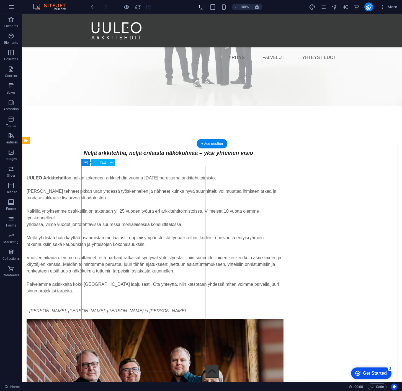
click at [138, 209] on div "UULEO Arkkitehdit on neljän kokeneen arkkitehdin vuonna [DATE] perustama arkkit…" at bounding box center [155, 244] width 257 height 139
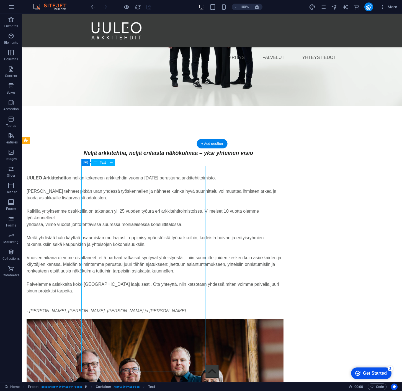
click at [138, 209] on div "UULEO Arkkitehdit on neljän kokeneen arkkitehdin vuonna [DATE] perustama arkkit…" at bounding box center [155, 244] width 257 height 139
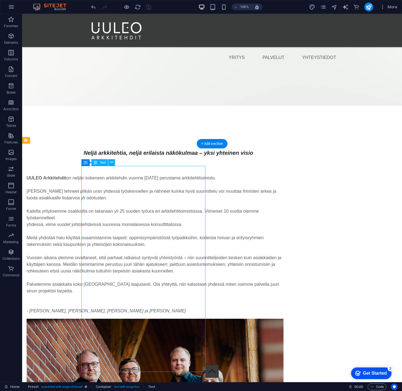
scroll to position [479, 0]
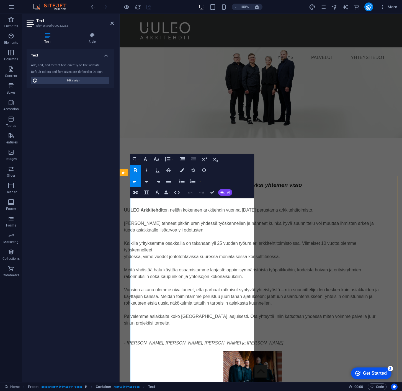
click at [181, 248] on p "Kaikilla yrityksemme osakkailla on takanaan yli 25 vuoden työura eri arkkitehti…" at bounding box center [252, 246] width 257 height 13
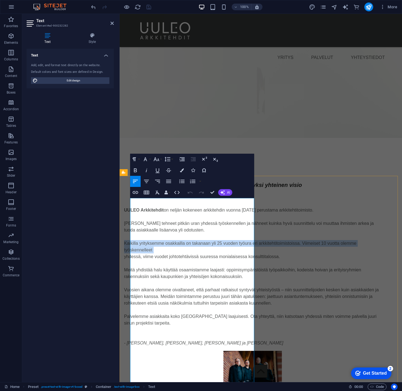
click at [182, 248] on p "Kaikilla yrityksemme osakkailla on takanaan yli 25 vuoden työura eri arkkitehti…" at bounding box center [252, 246] width 257 height 13
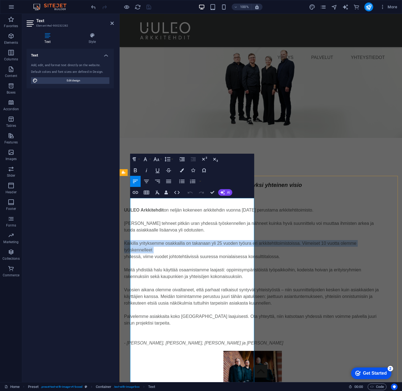
click at [182, 248] on p "Kaikilla yrityksemme osakkailla on takanaan yli 25 vuoden työura eri arkkitehti…" at bounding box center [252, 246] width 257 height 13
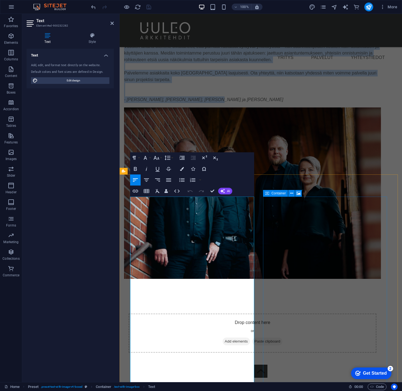
scroll to position [1237, 0]
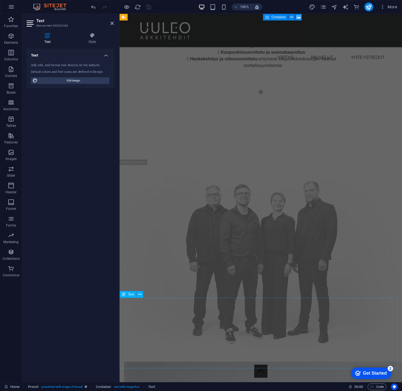
drag, startPoint x: 131, startPoint y: 201, endPoint x: 365, endPoint y: 344, distance: 274.7
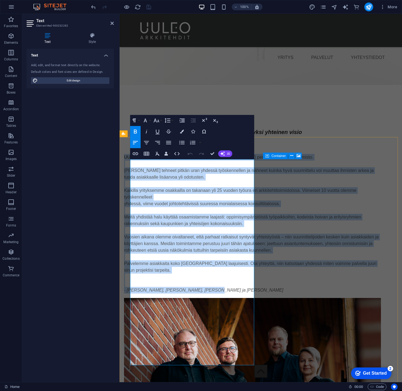
scroll to position [518, 0]
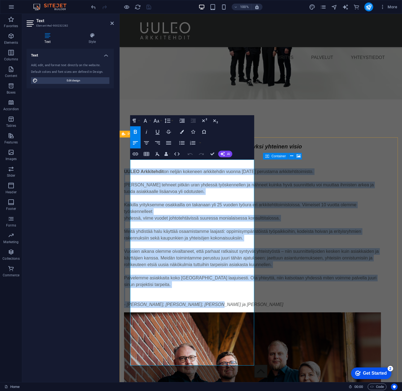
copy div "LOREM Ipsumdolors am consec adipisci elitseddoei tempor 5487 incididun utlabore…"
click at [243, 99] on div at bounding box center [261, 106] width 282 height 14
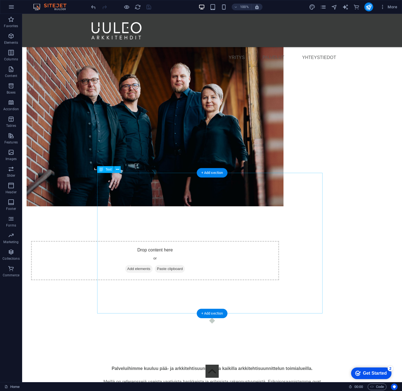
select select "%"
select select "px"
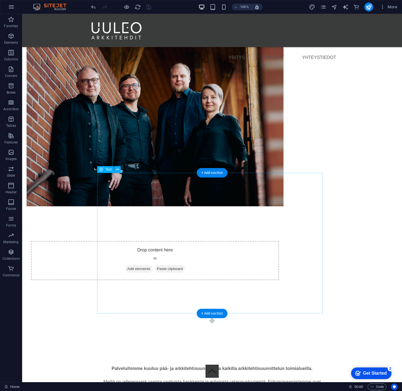
select select "%"
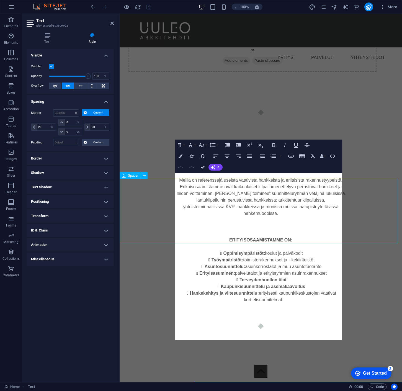
scroll to position [795, 0]
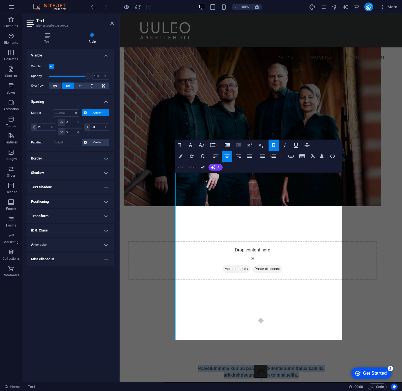
drag, startPoint x: 283, startPoint y: 321, endPoint x: 171, endPoint y: 156, distance: 199.1
copy div "Palveluihimme kuuluu pää- ja arkkitehtisuunnittelua kaikilla arkkitehtisuunnitt…"
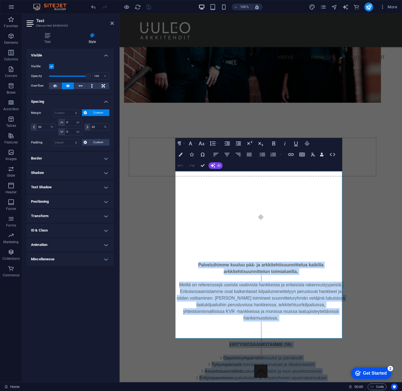
scroll to position [906, 0]
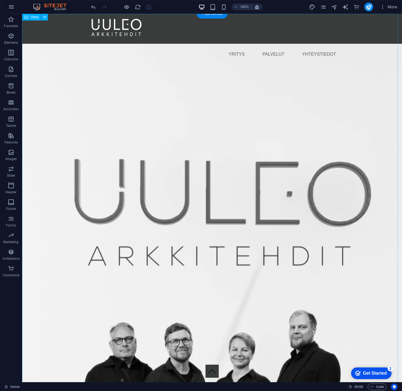
scroll to position [0, 0]
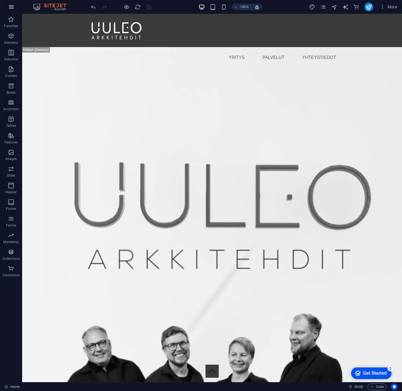
click at [11, 3] on button "button" at bounding box center [11, 6] width 13 height 13
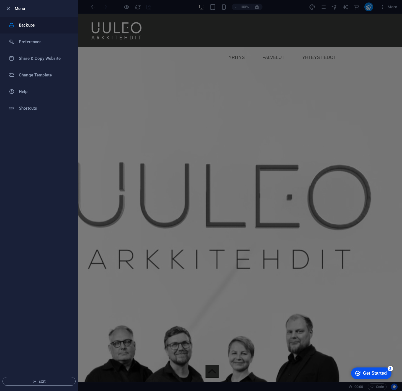
click at [28, 26] on h6 "Backups" at bounding box center [44, 25] width 51 height 7
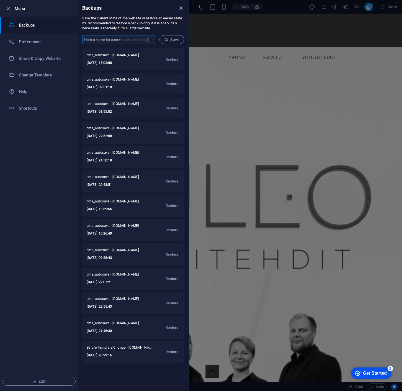
click at [130, 41] on input "text" at bounding box center [118, 39] width 73 height 9
type input "s"
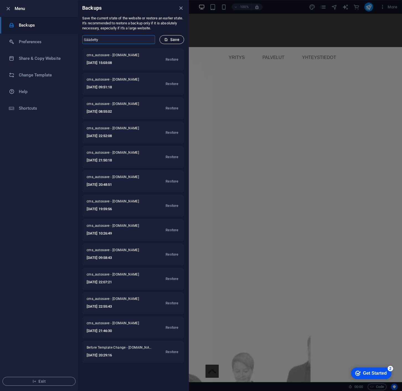
type input "Säädetty"
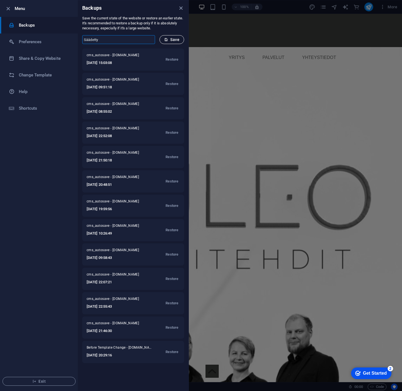
click at [172, 41] on span "Save" at bounding box center [171, 39] width 15 height 4
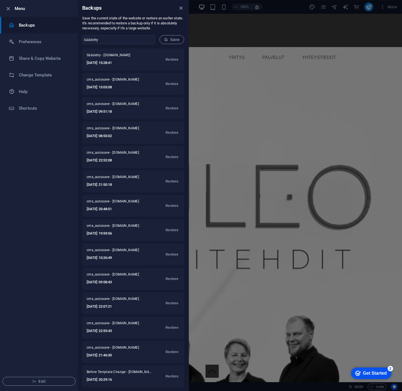
click at [359, 33] on div at bounding box center [201, 195] width 402 height 391
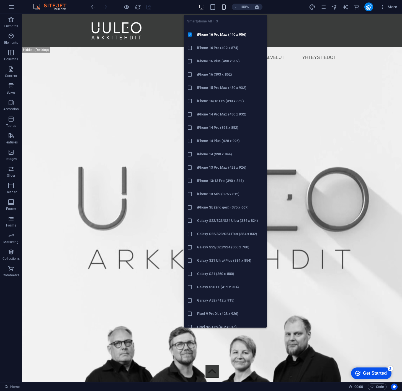
click at [223, 6] on icon "button" at bounding box center [224, 7] width 6 height 6
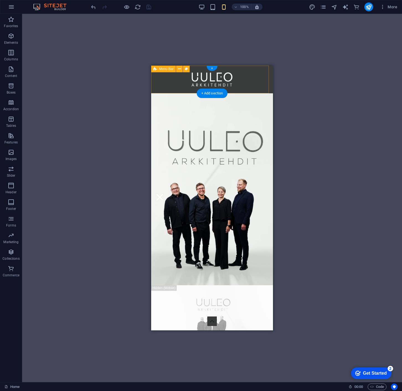
click at [230, 73] on div "YRITYS PALVELUT YHTEYSTIEDOT Menu" at bounding box center [212, 80] width 122 height 28
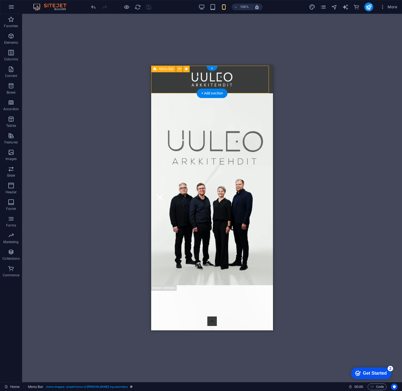
click at [230, 73] on div "YRITYS PALVELUT YHTEYSTIEDOT Menu" at bounding box center [212, 80] width 122 height 28
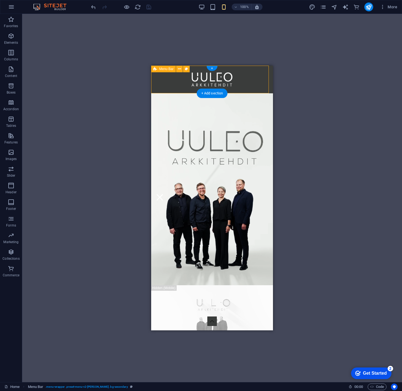
select select "rem"
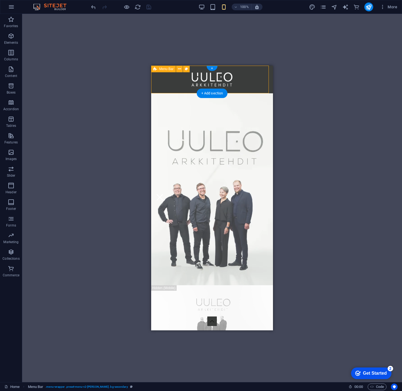
select select "preset-menu-v2-loki"
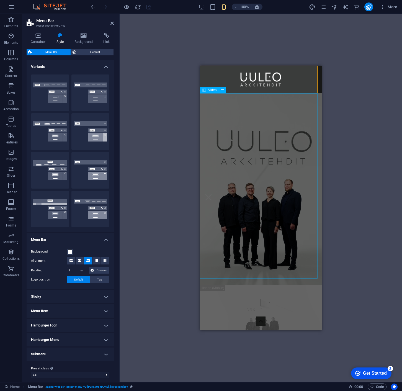
click at [288, 256] on figure at bounding box center [261, 189] width 122 height 192
select select "%"
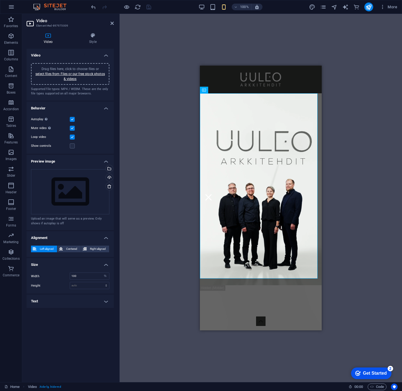
click at [390, 212] on div "Drag here to replace the existing content. Press “Ctrl” if you want to create a…" at bounding box center [261, 198] width 282 height 368
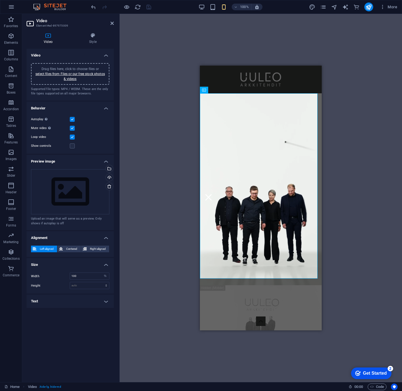
click at [355, 227] on div "Drag here to replace the existing content. Press “Ctrl” if you want to create a…" at bounding box center [261, 198] width 282 height 368
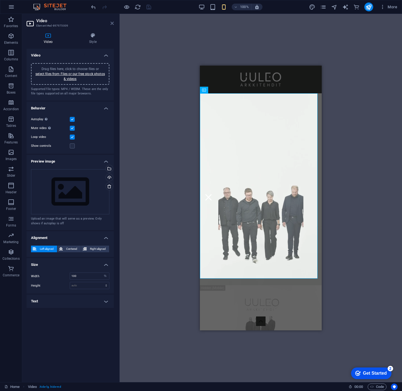
click at [111, 23] on icon at bounding box center [111, 23] width 3 height 4
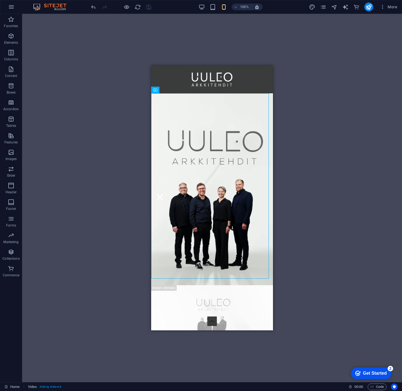
click at [311, 47] on div "Drag here to replace the existing content. Press “Ctrl” if you want to create a…" at bounding box center [212, 198] width 380 height 368
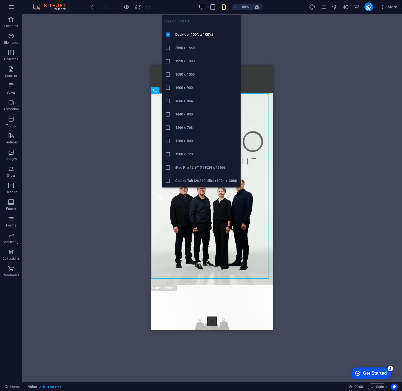
click at [203, 5] on icon "button" at bounding box center [201, 7] width 6 height 6
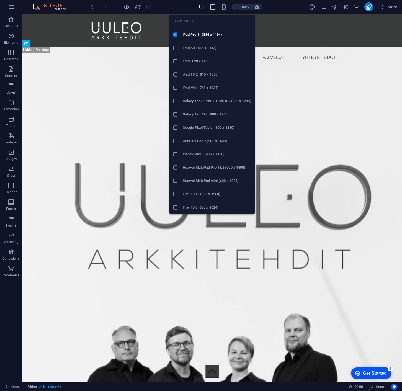
click at [213, 9] on icon "button" at bounding box center [212, 7] width 6 height 6
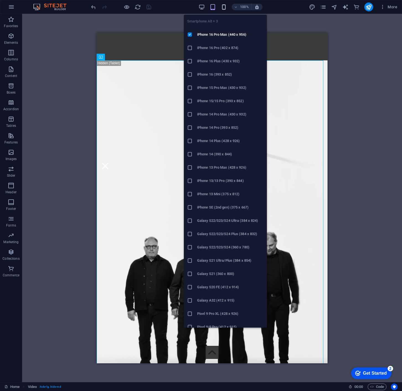
click at [224, 6] on icon "button" at bounding box center [224, 7] width 6 height 6
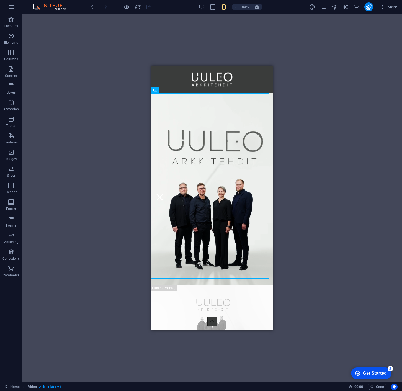
click at [325, 226] on div "Drag here to replace the existing content. Press “Ctrl” if you want to create a…" at bounding box center [212, 198] width 380 height 368
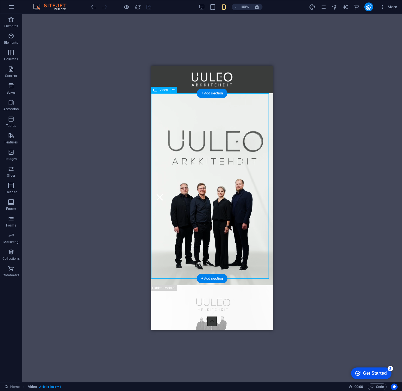
click at [214, 249] on figure at bounding box center [212, 189] width 122 height 192
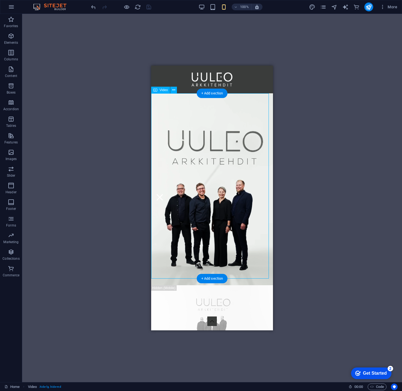
click at [214, 249] on figure at bounding box center [212, 189] width 122 height 192
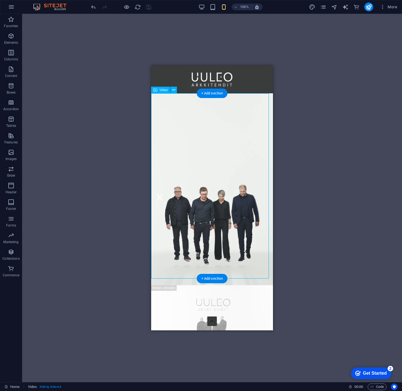
select select "%"
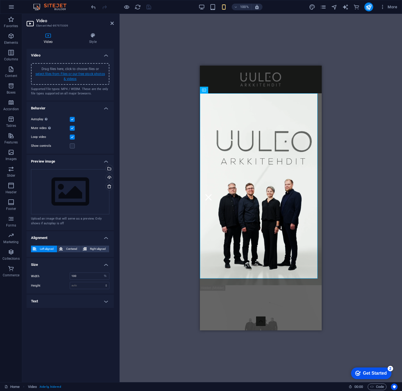
click at [74, 74] on link "select files from Files or our free stock photos & videos" at bounding box center [69, 76] width 69 height 9
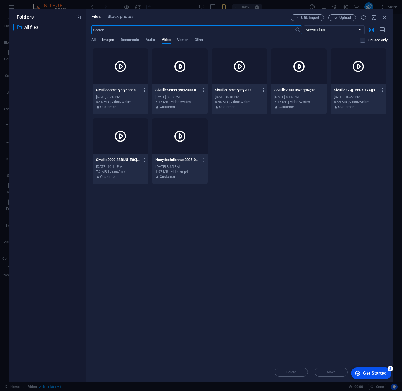
click at [110, 39] on span "Images" at bounding box center [108, 41] width 12 height 8
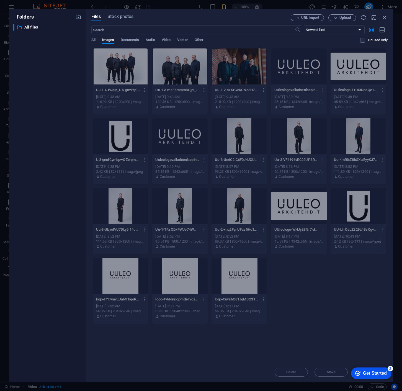
click at [326, 301] on div "Uu-1-4-IVJtM_US-gm9YplmsJJ9JA.jpg Uu-1-4-IVJtM_US-gm9YplmsJJ9JA.jpg [DATE] 9:43…" at bounding box center [239, 186] width 296 height 276
click at [382, 16] on icon "button" at bounding box center [384, 17] width 6 height 6
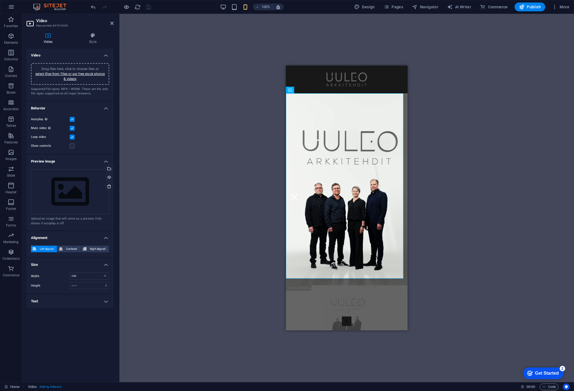
click at [498, 115] on div "Drag here to replace the existing content. Press “Ctrl” if you want to create a…" at bounding box center [347, 198] width 455 height 368
click at [58, 74] on link "select files from Files or our free stock photos & videos" at bounding box center [69, 76] width 69 height 9
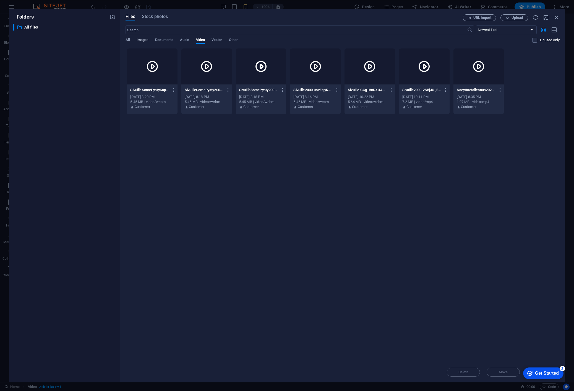
click at [140, 40] on span "Images" at bounding box center [143, 41] width 12 height 8
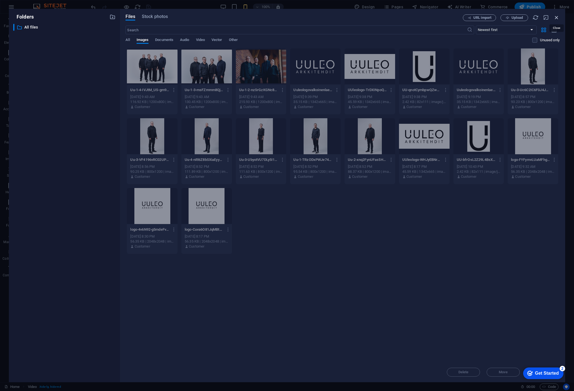
click at [557, 17] on icon "button" at bounding box center [557, 17] width 6 height 6
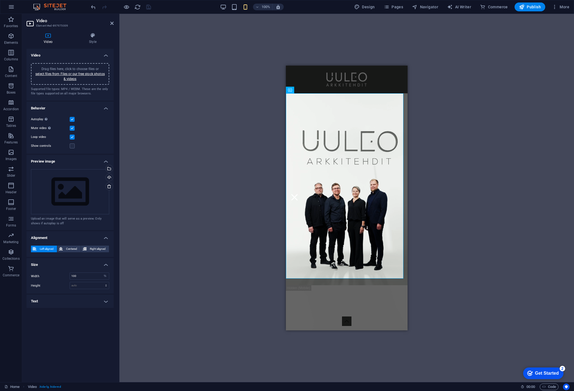
click at [177, 72] on div "Drag here to replace the existing content. Press “Ctrl” if you want to create a…" at bounding box center [347, 198] width 455 height 368
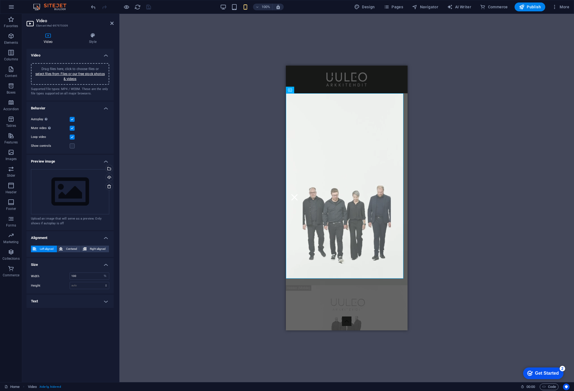
click at [192, 68] on div "Drag here to replace the existing content. Press “Ctrl” if you want to create a…" at bounding box center [347, 198] width 455 height 368
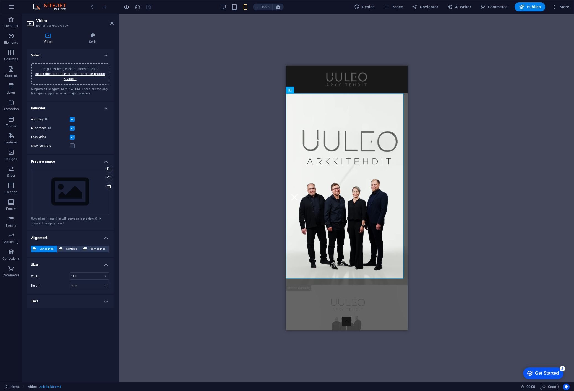
click at [260, 42] on div "Drag here to replace the existing content. Press “Ctrl” if you want to create a…" at bounding box center [347, 198] width 455 height 368
click at [13, 6] on icon "button" at bounding box center [11, 7] width 7 height 7
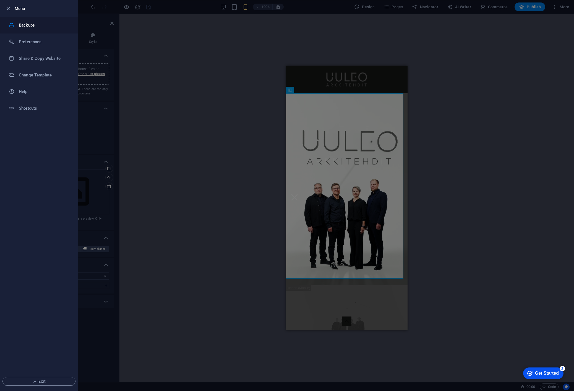
click at [32, 26] on h6 "Backups" at bounding box center [44, 25] width 51 height 7
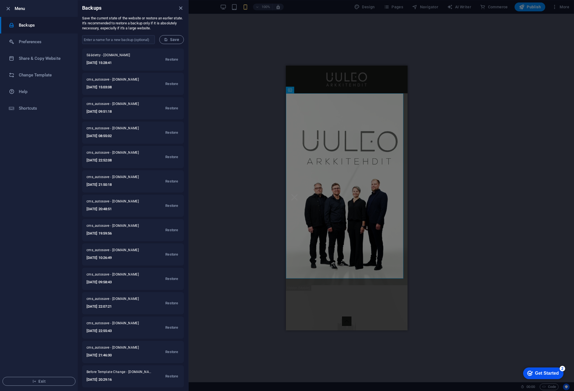
click at [515, 222] on div at bounding box center [287, 195] width 574 height 391
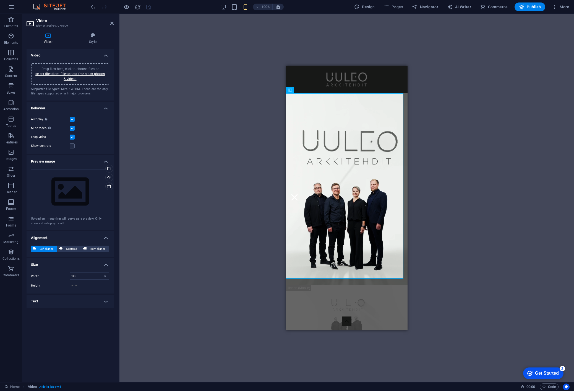
click at [467, 92] on div "Drag here to replace the existing content. Press “Ctrl” if you want to create a…" at bounding box center [347, 198] width 455 height 368
click at [220, 6] on div "100% Design Pages Navigator AI Writer Commerce Publish More" at bounding box center [331, 6] width 482 height 9
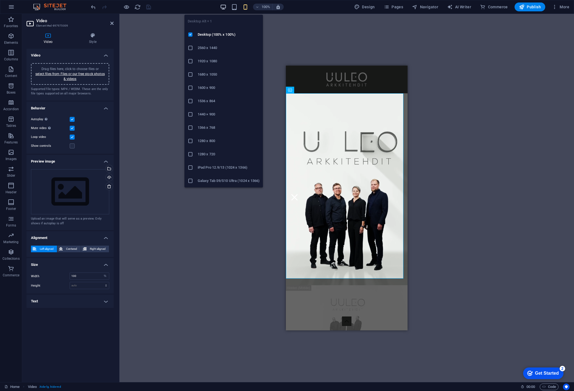
click at [225, 6] on icon "button" at bounding box center [223, 7] width 6 height 6
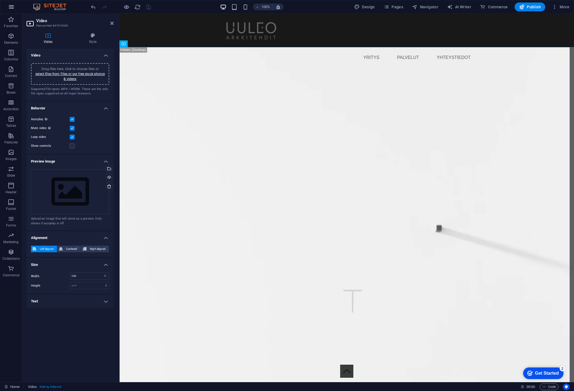
click at [10, 5] on icon "button" at bounding box center [11, 7] width 7 height 7
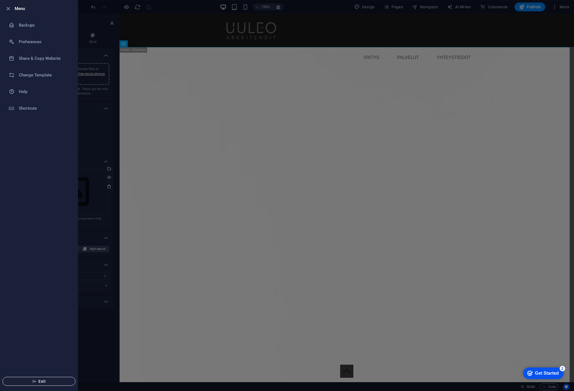
click at [37, 382] on span "Exit" at bounding box center [39, 381] width 64 height 4
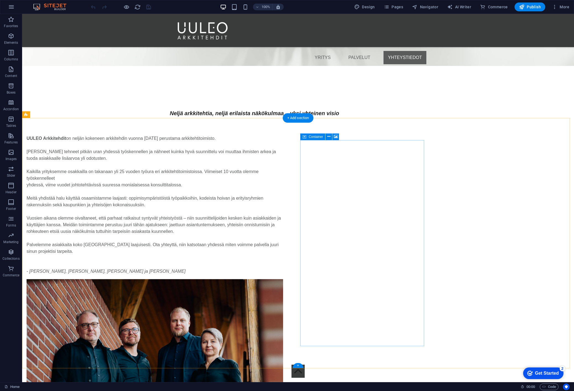
scroll to position [1135, 0]
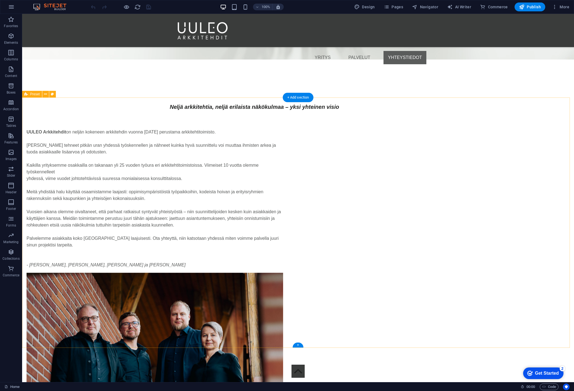
click at [95, 133] on div "UULEO Arkkitehdit on neljän kokeneen arkkitehdin vuonna [DATE] perustama arkkit…" at bounding box center [298, 323] width 552 height 433
select select "rem"
select select "px"
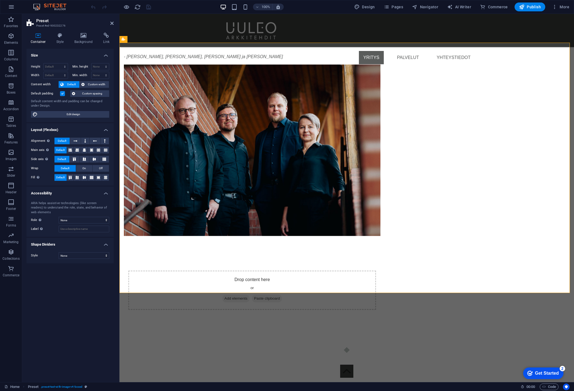
scroll to position [981, 0]
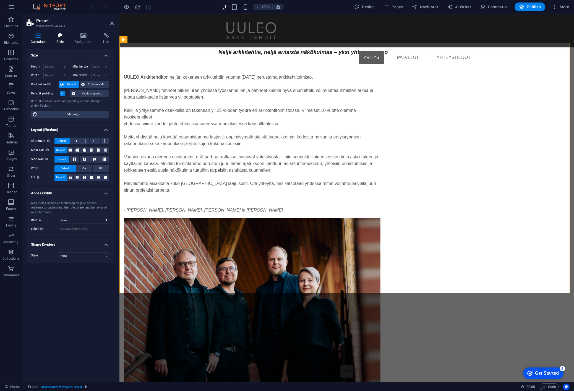
click at [59, 38] on h4 "Style" at bounding box center [61, 39] width 18 height 12
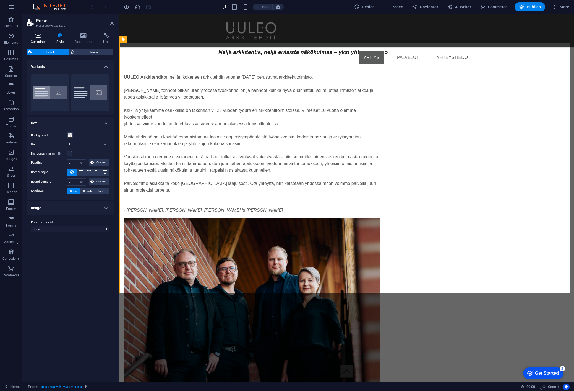
click at [37, 34] on icon at bounding box center [39, 36] width 24 height 6
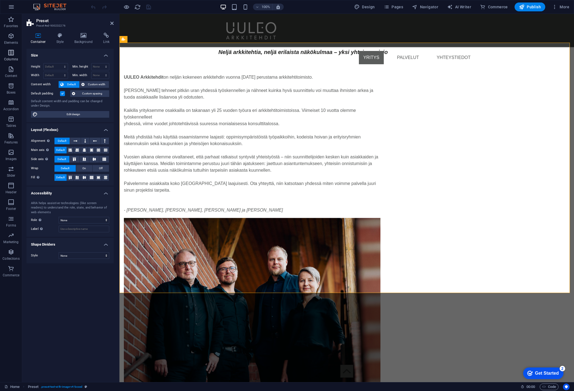
click at [8, 51] on icon "button" at bounding box center [11, 52] width 7 height 7
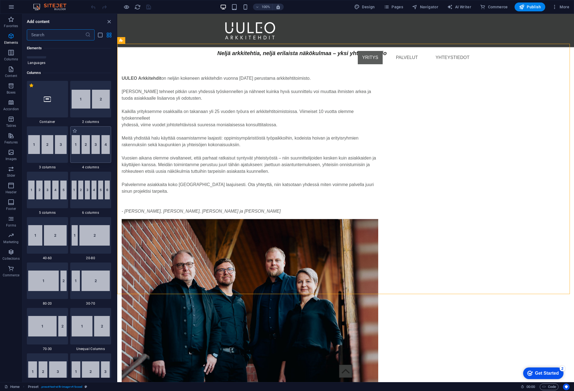
scroll to position [249, 0]
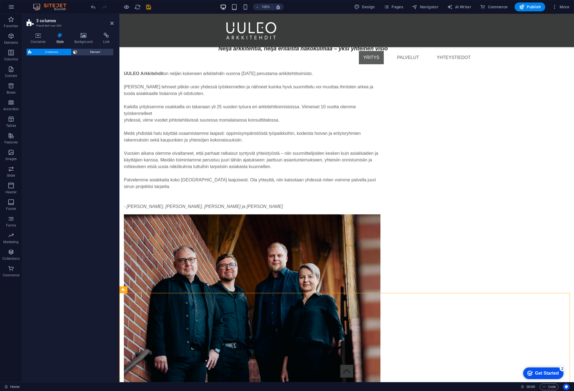
select select "rem"
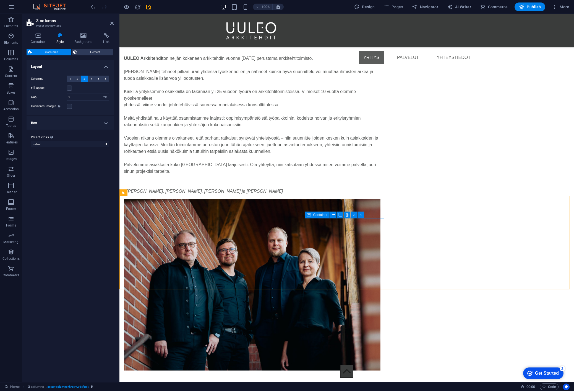
scroll to position [954, 0]
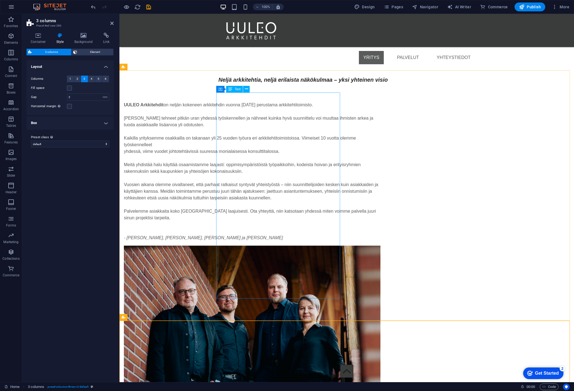
click at [276, 195] on div "UULEO Arkkitehdit on neljän kokeneen arkkitehdin vuonna [DATE] perustama arkkit…" at bounding box center [252, 171] width 257 height 139
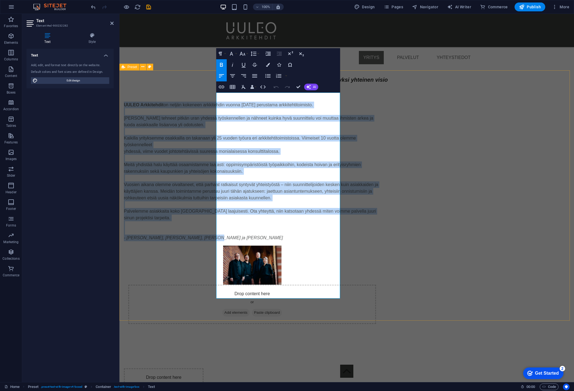
drag, startPoint x: 299, startPoint y: 296, endPoint x: 158, endPoint y: 78, distance: 259.4
click at [158, 79] on div "UULEO Arkkitehdit on neljän kokeneen arkkitehdin vuonna [DATE] perustama arkkit…" at bounding box center [347, 212] width 455 height 266
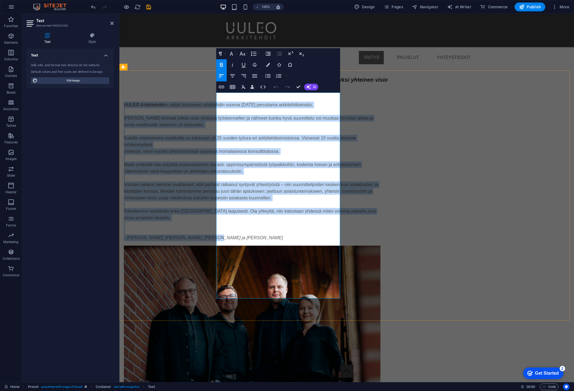
copy div "LOREM Ipsumdolors am consec adipisci elitseddoei tempor 5487 incididun utlabore…"
click at [381, 245] on figure at bounding box center [252, 348] width 257 height 206
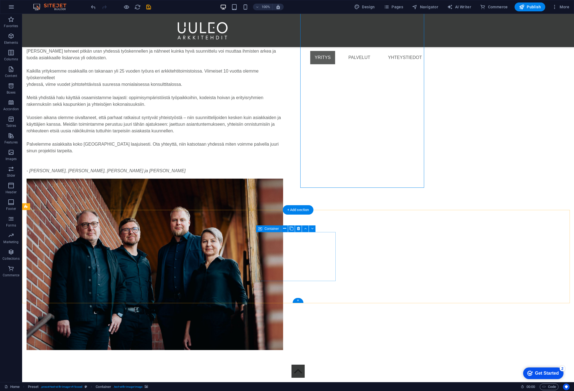
scroll to position [1273, 0]
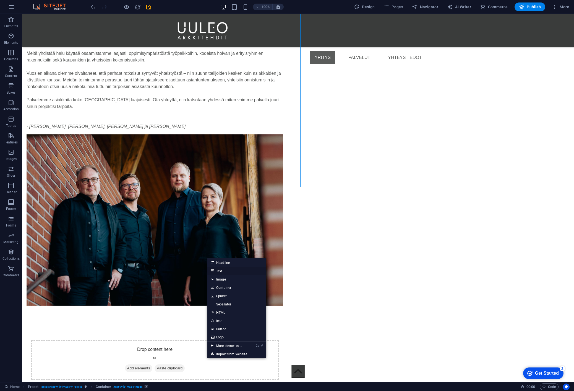
click at [219, 273] on link "Text" at bounding box center [237, 270] width 59 height 8
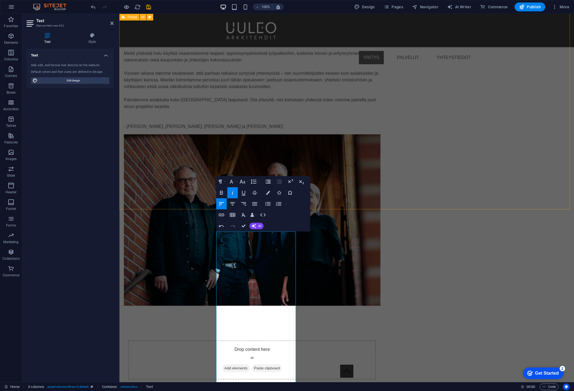
click at [381, 167] on figure at bounding box center [252, 237] width 257 height 206
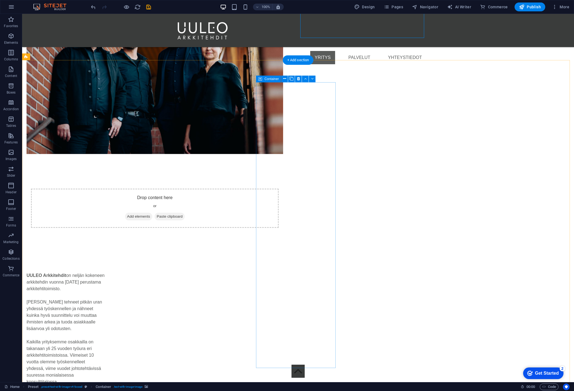
scroll to position [1467, 0]
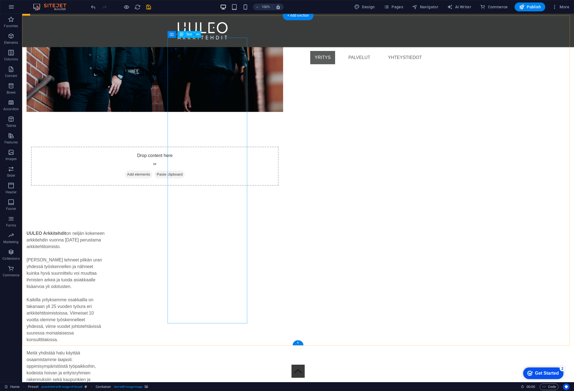
click at [106, 230] on div "UULEO Arkkitehdit on neljän kokeneen arkkitehdin vuonna 2025 perustama arkkiteh…" at bounding box center [67, 379] width 80 height 299
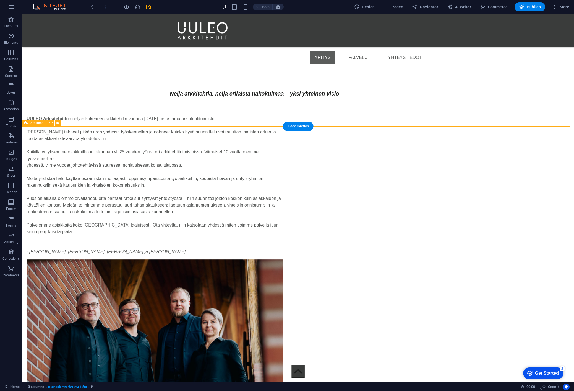
select select "rem"
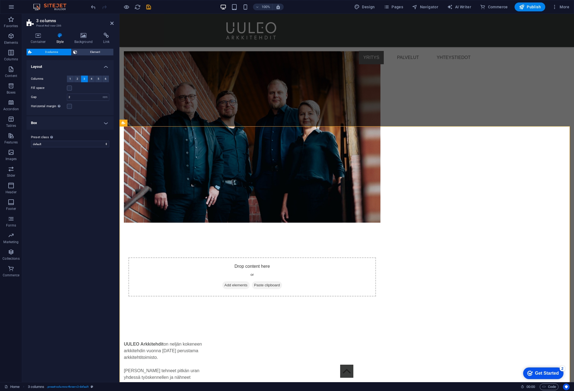
click at [63, 123] on h4 "Box" at bounding box center [70, 122] width 87 height 13
click at [32, 36] on icon at bounding box center [39, 36] width 24 height 6
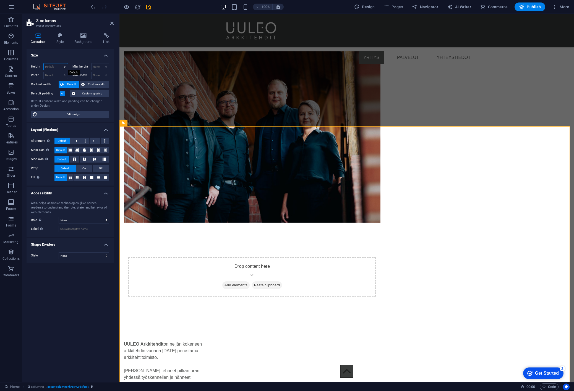
click at [63, 64] on select "Default px rem % vh vw" at bounding box center [56, 66] width 24 height 7
select select "px"
click at [60, 63] on select "Default px rem % vh vw" at bounding box center [56, 66] width 24 height 7
type input "800"
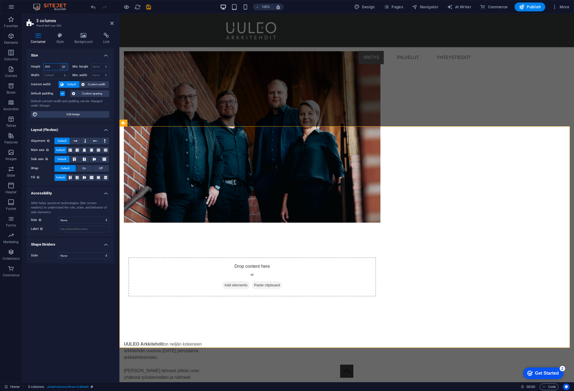
click at [64, 66] on select "Default px rem % vh vw" at bounding box center [64, 66] width 8 height 7
select select "default"
click at [60, 63] on select "Default px rem % vh vw" at bounding box center [64, 66] width 8 height 7
select select "DISABLED_OPTION_VALUE"
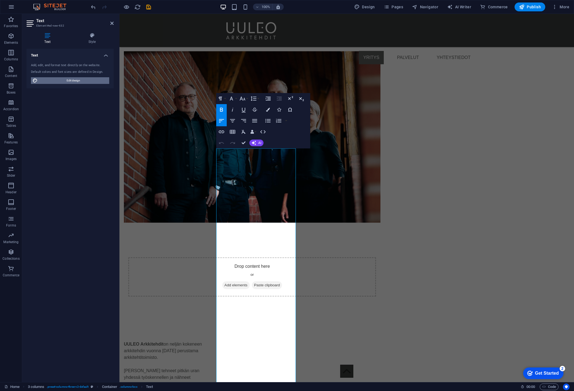
click at [66, 78] on span "Edit design" at bounding box center [73, 80] width 68 height 7
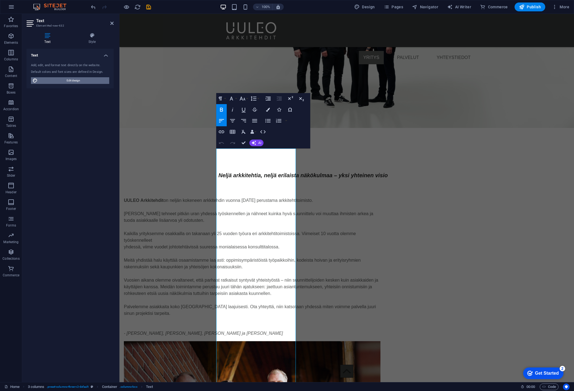
select select "px"
select select "400"
select select "px"
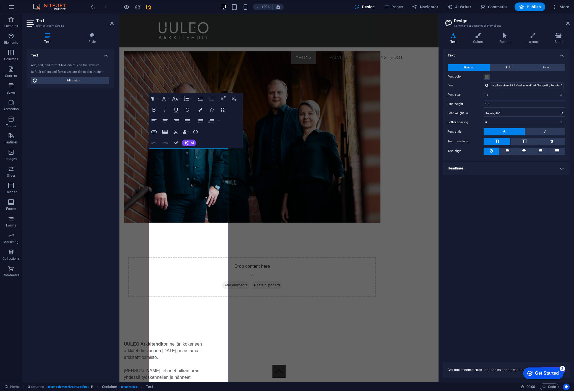
click at [90, 32] on div "Text Style Text Add, edit, and format text directly on the website. Default col…" at bounding box center [70, 205] width 96 height 354
click at [90, 38] on icon at bounding box center [92, 36] width 43 height 6
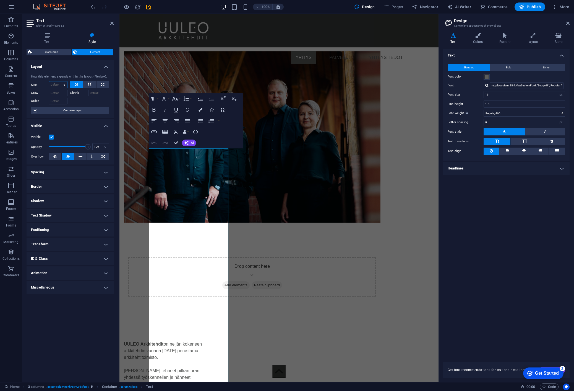
click at [60, 83] on select "Default auto px % 1/1 1/2 1/3 1/4 1/5 1/6 1/7 1/8 1/9 1/10" at bounding box center [58, 84] width 18 height 7
select select "px"
click at [59, 81] on select "Default auto px % 1/1 1/2 1/3 1/4 1/5 1/6 1/7 1/8 1/9 1/10" at bounding box center [58, 84] width 18 height 7
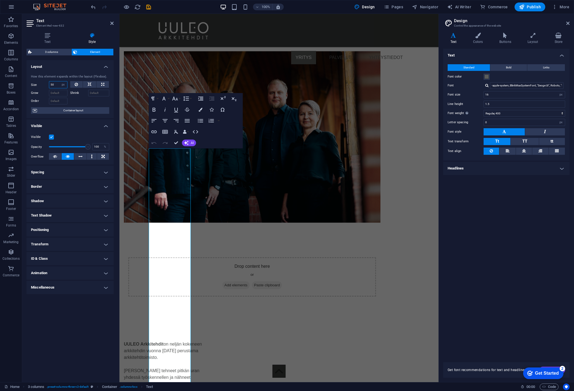
click at [55, 83] on input "50" at bounding box center [58, 84] width 18 height 7
type input "150"
click at [78, 99] on div at bounding box center [89, 100] width 39 height 8
click at [64, 83] on select "Default auto px % 1/1 1/2 1/3 1/4 1/5 1/6 1/7 1/8 1/9 1/10" at bounding box center [63, 84] width 8 height 7
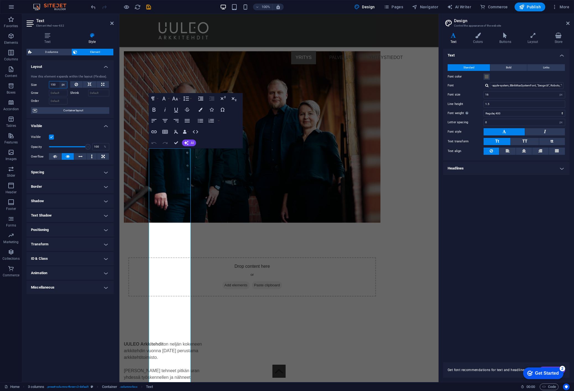
select select "e4aet2kb08o"
click at [59, 81] on select "Default auto px % 1/1 1/2 1/3 1/4 1/5 1/6 1/7 1/8 1/9 1/10" at bounding box center [63, 84] width 8 height 7
select select "DISABLED_OPTION_VALUE"
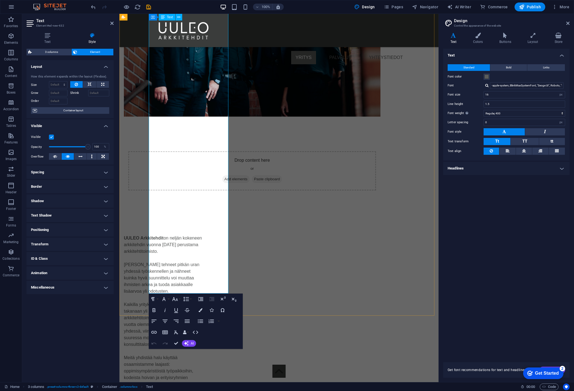
scroll to position [830, 0]
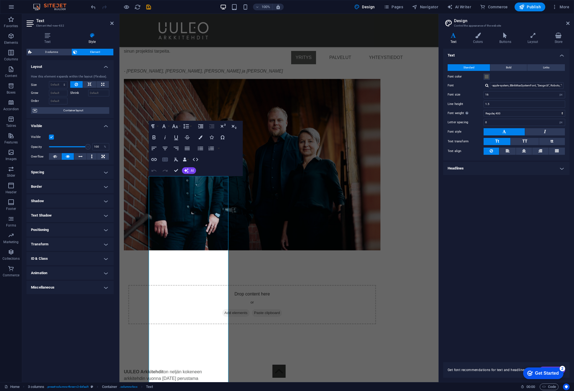
click at [165, 159] on icon "button" at bounding box center [165, 159] width 6 height 4
click at [325, 125] on figure at bounding box center [252, 182] width 257 height 206
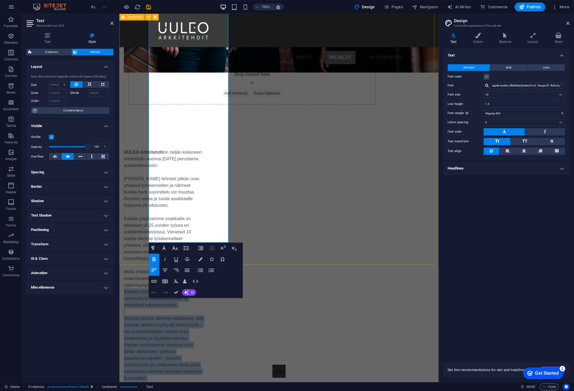
scroll to position [1052, 0]
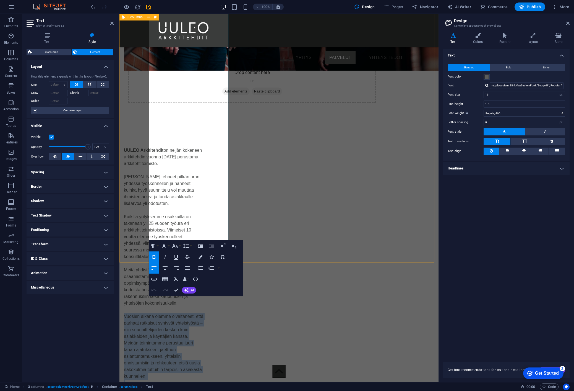
drag, startPoint x: 227, startPoint y: 264, endPoint x: 182, endPoint y: 118, distance: 152.6
click at [129, 125] on div "UULEO Arkkitehdit on neljän kokeneen arkkitehdin vuonna 2025 perustama arkkiteh…" at bounding box center [279, 350] width 319 height 450
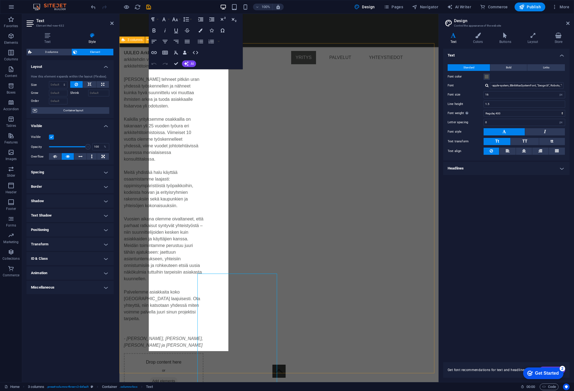
scroll to position [941, 0]
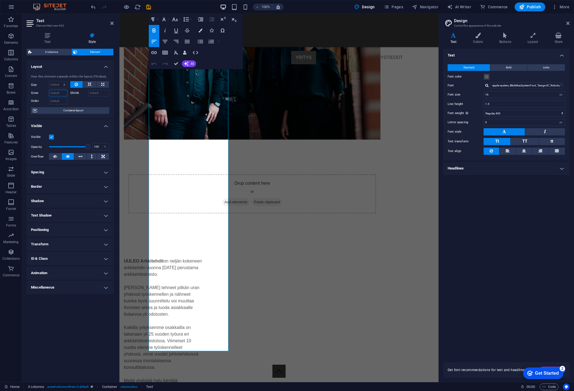
click at [62, 92] on input "Grow" at bounding box center [58, 93] width 19 height 7
type input "2"
click at [63, 92] on input "2" at bounding box center [58, 93] width 19 height 7
click at [77, 98] on div at bounding box center [89, 100] width 39 height 8
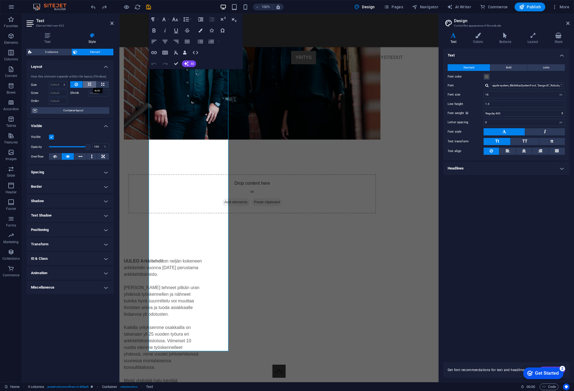
click at [92, 85] on button at bounding box center [89, 84] width 13 height 7
click at [75, 83] on icon at bounding box center [76, 84] width 3 height 7
click at [74, 244] on h4 "Transform" at bounding box center [70, 243] width 87 height 13
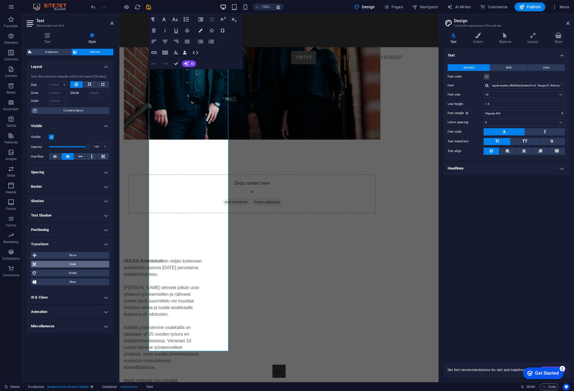
click at [75, 264] on span "Scale" at bounding box center [73, 264] width 70 height 7
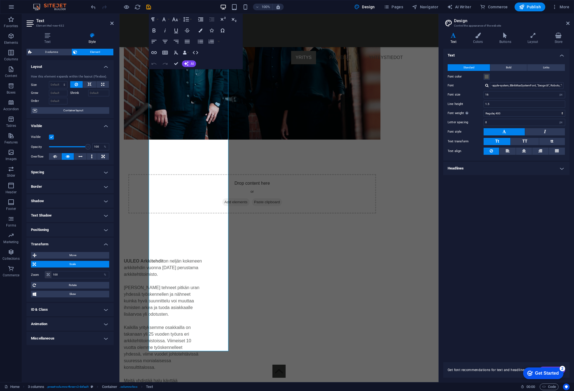
click at [75, 264] on span "Scale" at bounding box center [73, 264] width 70 height 7
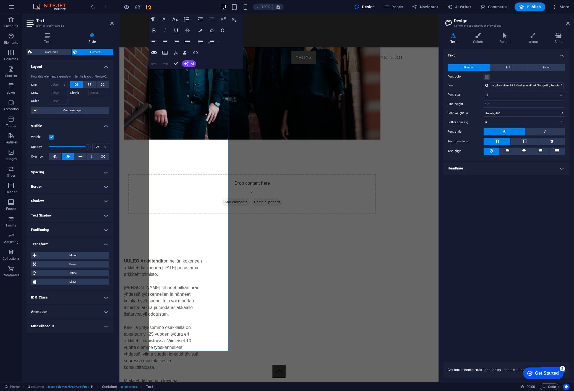
click at [78, 243] on h4 "Transform" at bounding box center [70, 242] width 87 height 10
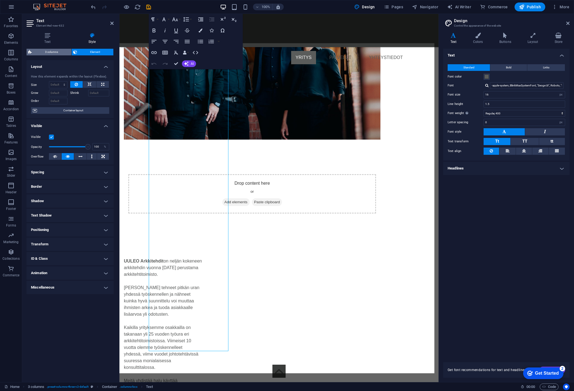
click at [50, 50] on span "3 columns" at bounding box center [51, 52] width 36 height 7
select select "rem"
select select "px"
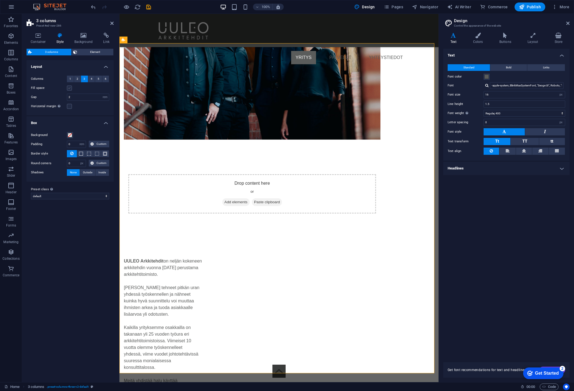
click at [70, 88] on label at bounding box center [69, 88] width 5 height 5
click at [0, 0] on input "Fill space" at bounding box center [0, 0] width 0 height 0
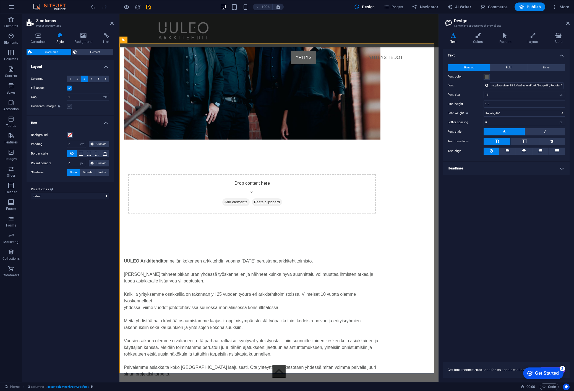
click at [71, 107] on label at bounding box center [69, 106] width 5 height 5
click at [0, 0] on input "Horizontal margin Only if the containers "Content width" is not set to "Default"" at bounding box center [0, 0] width 0 height 0
click at [69, 106] on label at bounding box center [69, 106] width 5 height 5
click at [0, 0] on input "Horizontal margin Only if the containers "Content width" is not set to "Default"" at bounding box center [0, 0] width 0 height 0
click at [70, 88] on label at bounding box center [69, 88] width 5 height 5
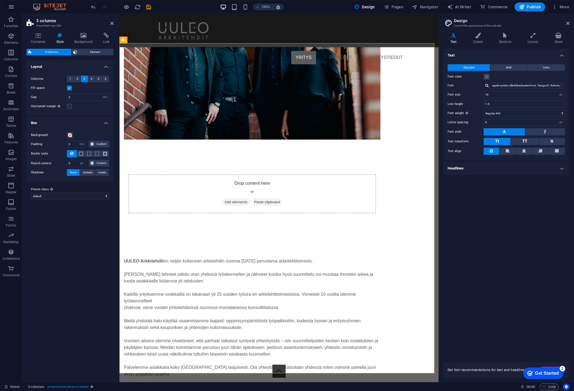
click at [0, 0] on input "Fill space" at bounding box center [0, 0] width 0 height 0
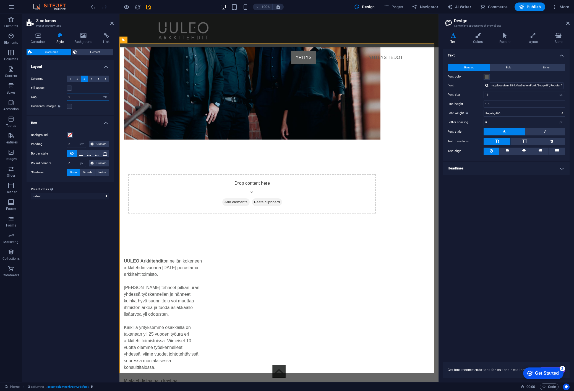
click at [77, 98] on input "2" at bounding box center [88, 97] width 42 height 7
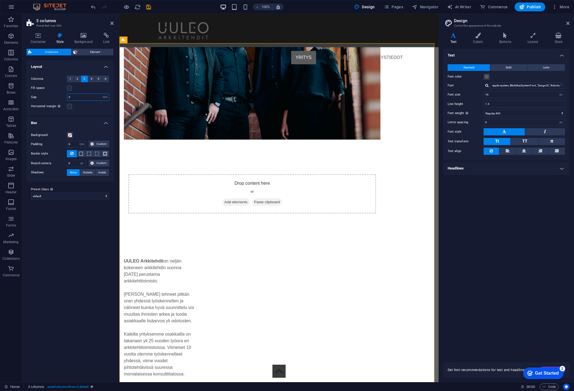
click at [74, 97] on input "5" at bounding box center [88, 97] width 42 height 7
type input "2"
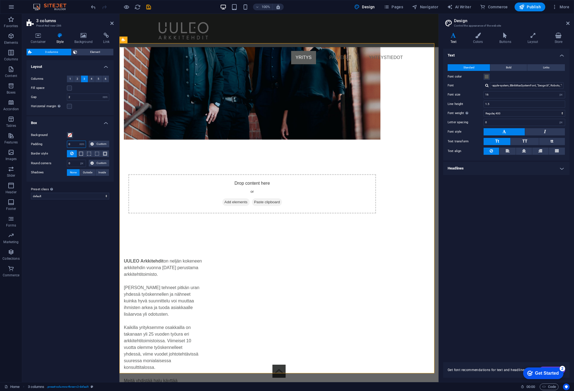
click at [75, 144] on input "0" at bounding box center [76, 144] width 19 height 7
type input "15"
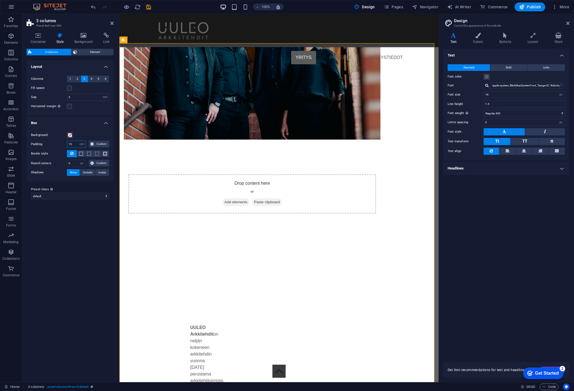
click at [75, 144] on input "15" at bounding box center [76, 144] width 19 height 7
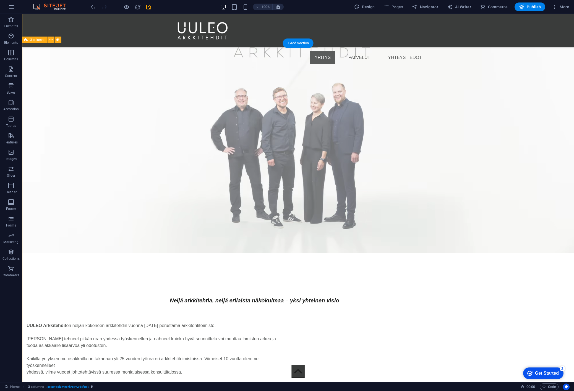
scroll to position [1439, 0]
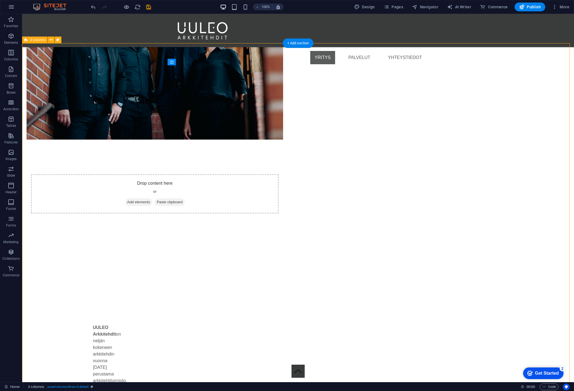
select select "rem"
select select "px"
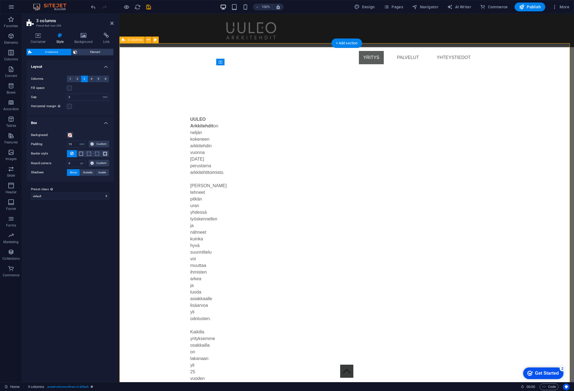
scroll to position [1231, 0]
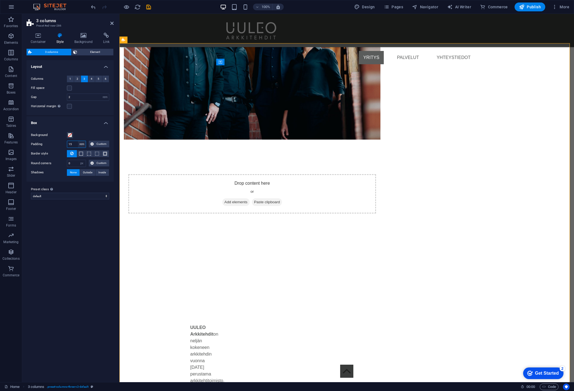
click at [83, 145] on select "px rem % vw vh Custom" at bounding box center [82, 144] width 8 height 7
select select "px"
click at [78, 141] on select "px rem % vw vh Custom" at bounding box center [82, 144] width 8 height 7
type input "240"
click at [82, 143] on select "px rem % vw vh Custom" at bounding box center [82, 144] width 8 height 7
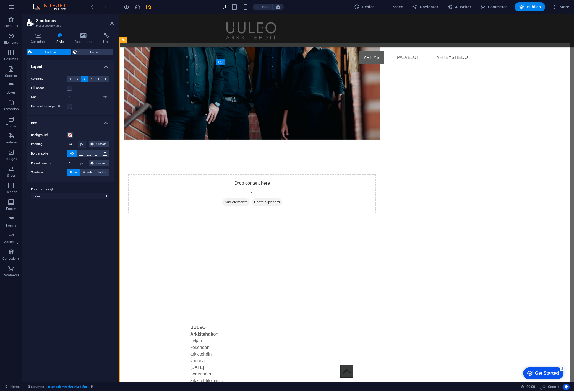
select select "rem"
click at [78, 141] on select "px rem % vw vh Custom" at bounding box center [82, 144] width 8 height 7
type input "0"
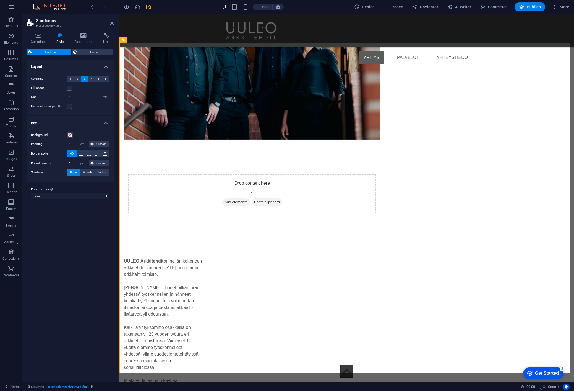
click at [104, 195] on select "default Add preset class" at bounding box center [70, 196] width 78 height 7
click at [45, 38] on h4 "Container" at bounding box center [40, 39] width 26 height 12
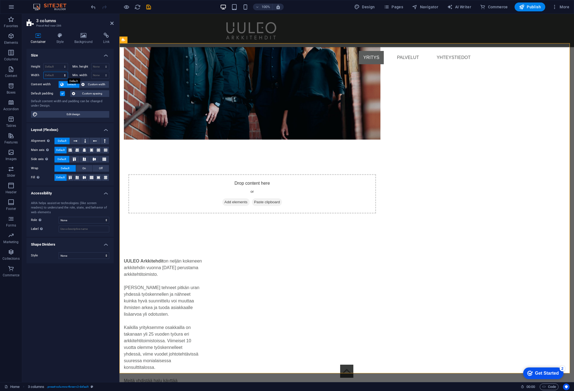
click at [63, 74] on select "Default px rem % em vh vw" at bounding box center [56, 75] width 24 height 7
select select "px"
click at [60, 72] on select "Default px rem % em vh vw" at bounding box center [56, 75] width 24 height 7
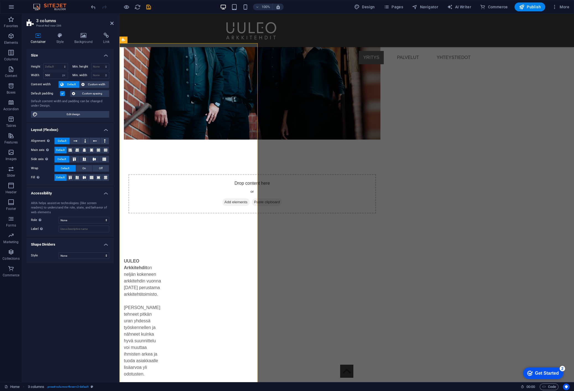
type input "1629"
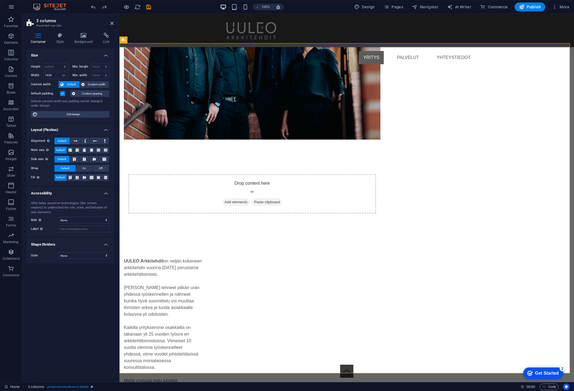
select select "DISABLED_OPTION_VALUE"
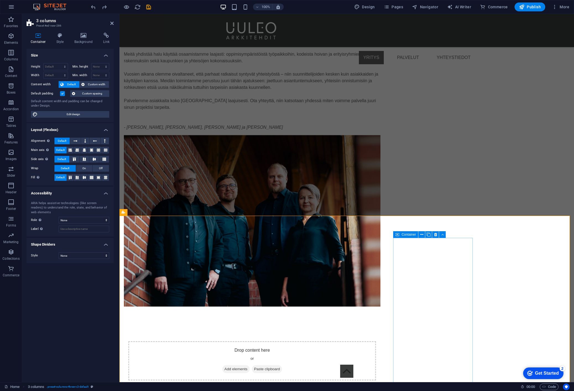
scroll to position [1065, 0]
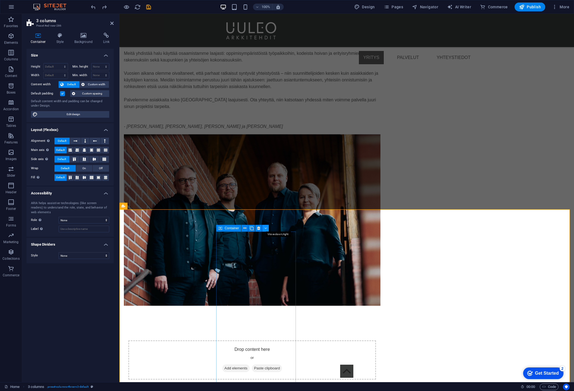
click at [266, 227] on icon at bounding box center [266, 228] width 2 height 6
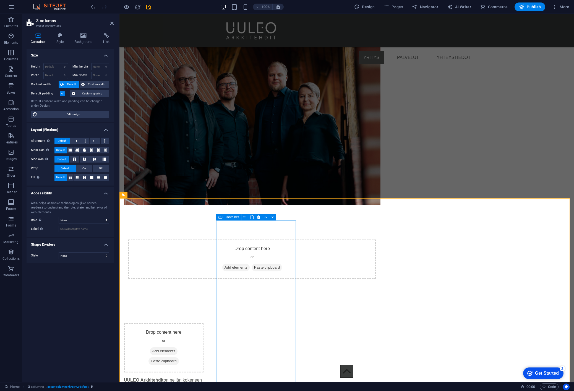
scroll to position [1175, 0]
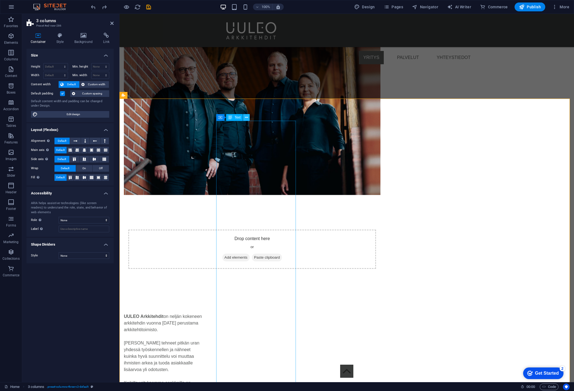
click at [248, 116] on button at bounding box center [246, 117] width 7 height 7
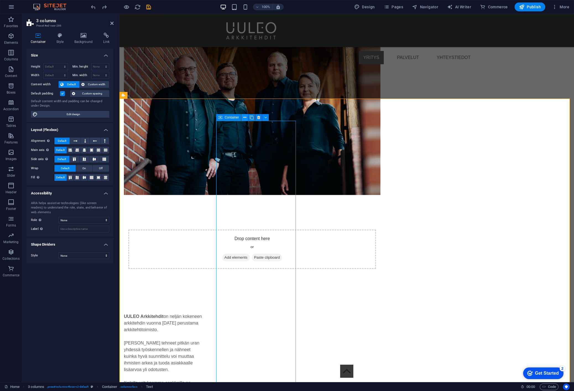
click at [246, 118] on icon at bounding box center [245, 118] width 3 height 6
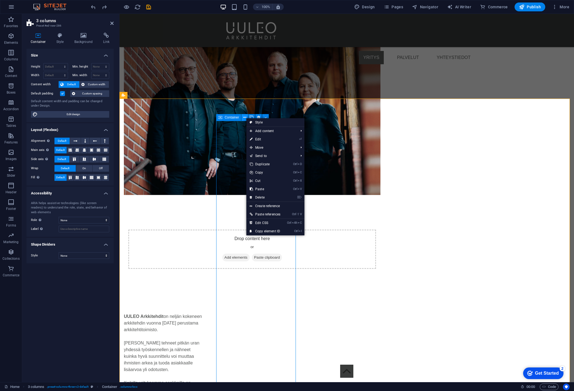
click at [246, 118] on icon at bounding box center [245, 118] width 3 height 6
click at [266, 115] on icon at bounding box center [266, 118] width 2 height 6
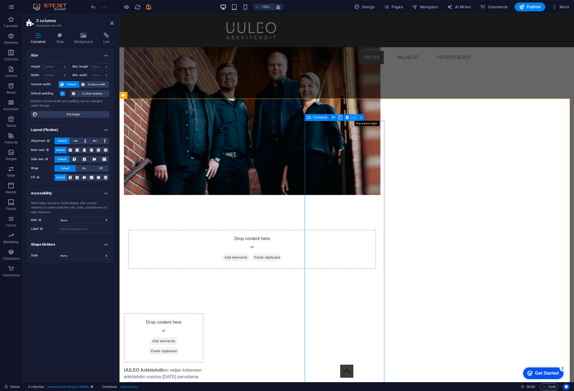
click at [354, 116] on icon at bounding box center [354, 118] width 2 height 6
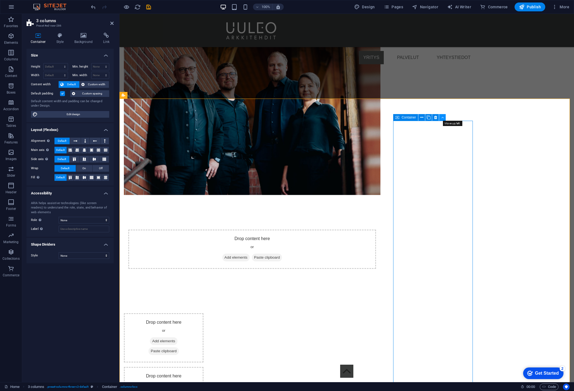
click at [444, 119] on icon at bounding box center [443, 118] width 2 height 6
click at [354, 117] on icon at bounding box center [354, 118] width 2 height 6
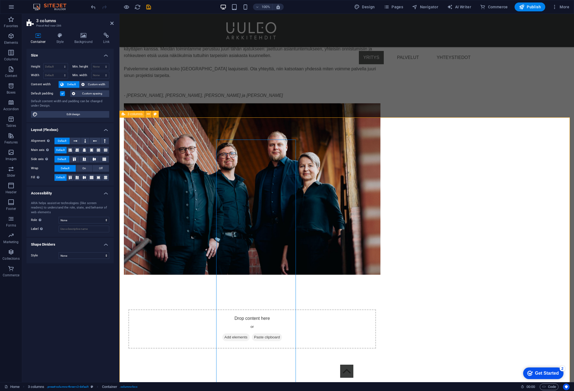
scroll to position [1092, 0]
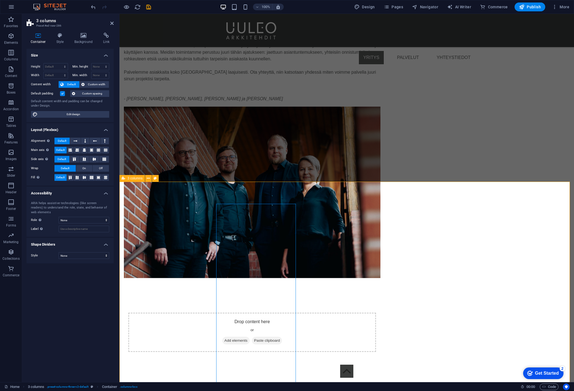
click at [196, 141] on div "UULEO Arkkitehdit on neljän kokeneen arkkitehdin vuonna [DATE] perustama arkkit…" at bounding box center [347, 157] width 455 height 433
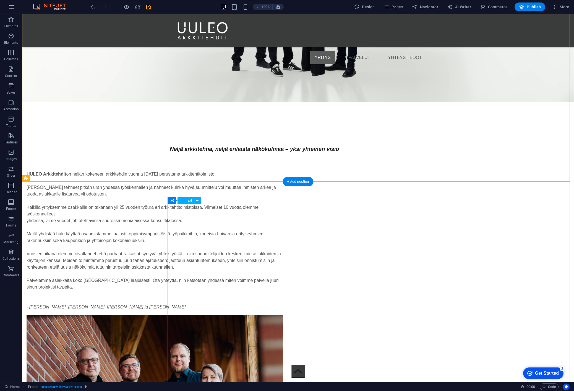
scroll to position [1301, 0]
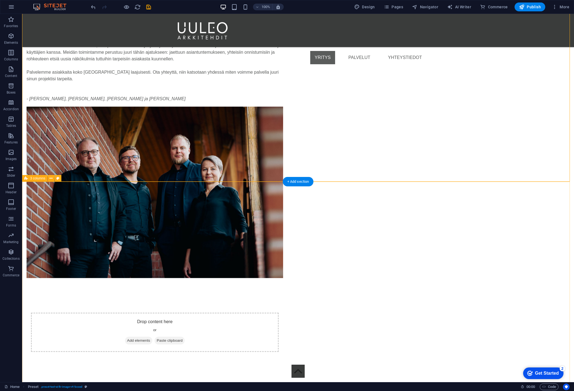
click at [51, 178] on icon at bounding box center [51, 178] width 3 height 6
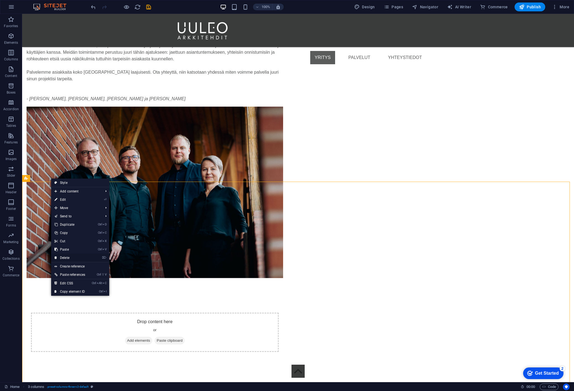
click at [66, 256] on link "⌦ Delete" at bounding box center [69, 257] width 37 height 8
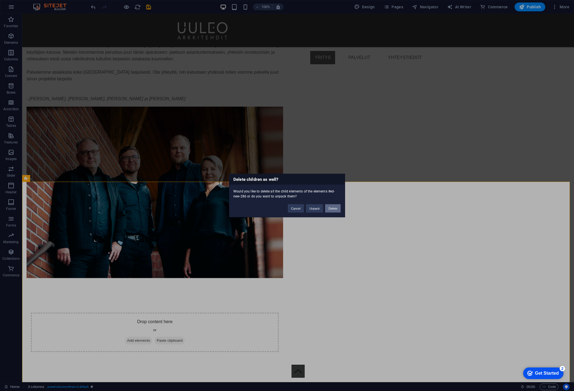
click at [334, 208] on button "Delete" at bounding box center [332, 208] width 15 height 8
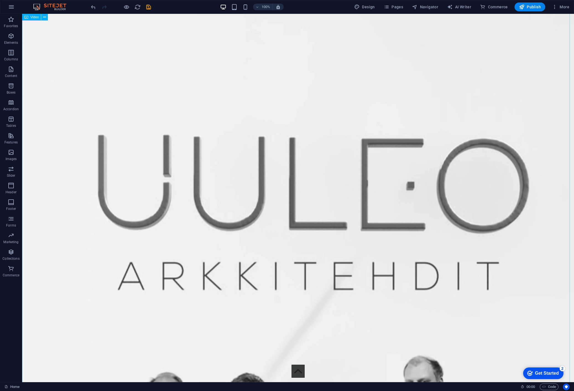
scroll to position [0, 0]
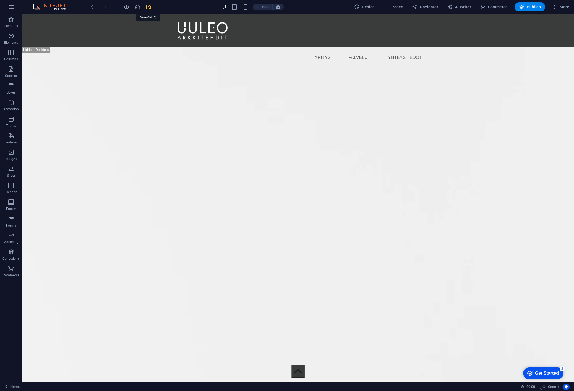
click at [149, 8] on icon "save" at bounding box center [149, 7] width 6 height 6
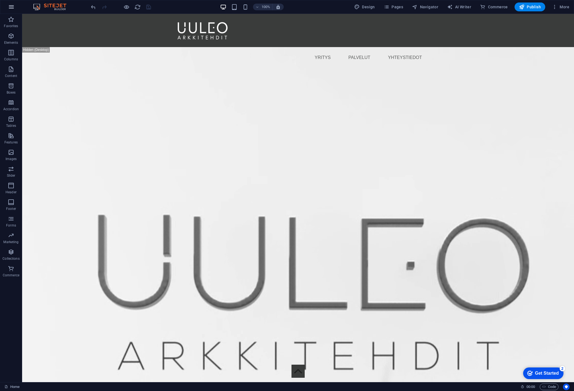
click at [9, 4] on icon "button" at bounding box center [11, 7] width 7 height 7
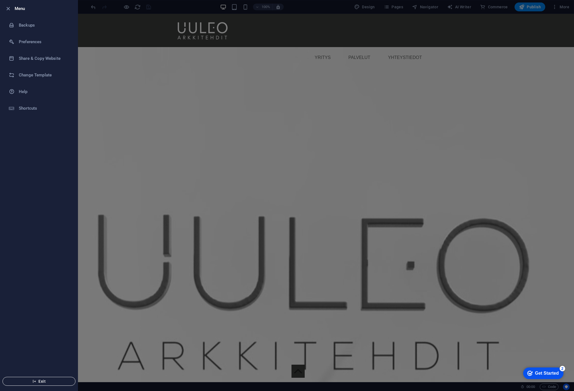
click at [45, 381] on span "Exit" at bounding box center [39, 381] width 64 height 4
